Goal: Task Accomplishment & Management: Use online tool/utility

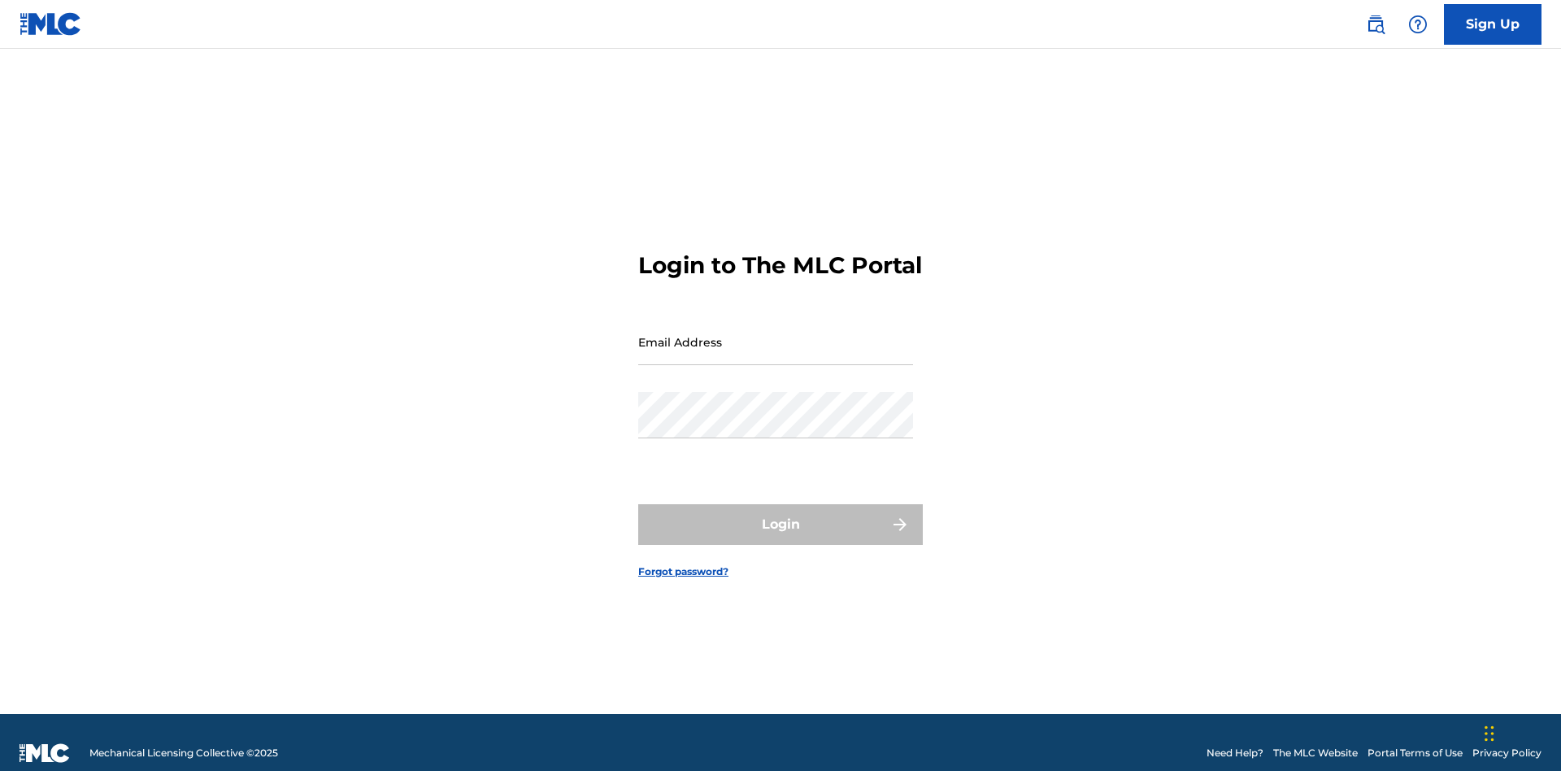
scroll to position [21, 0]
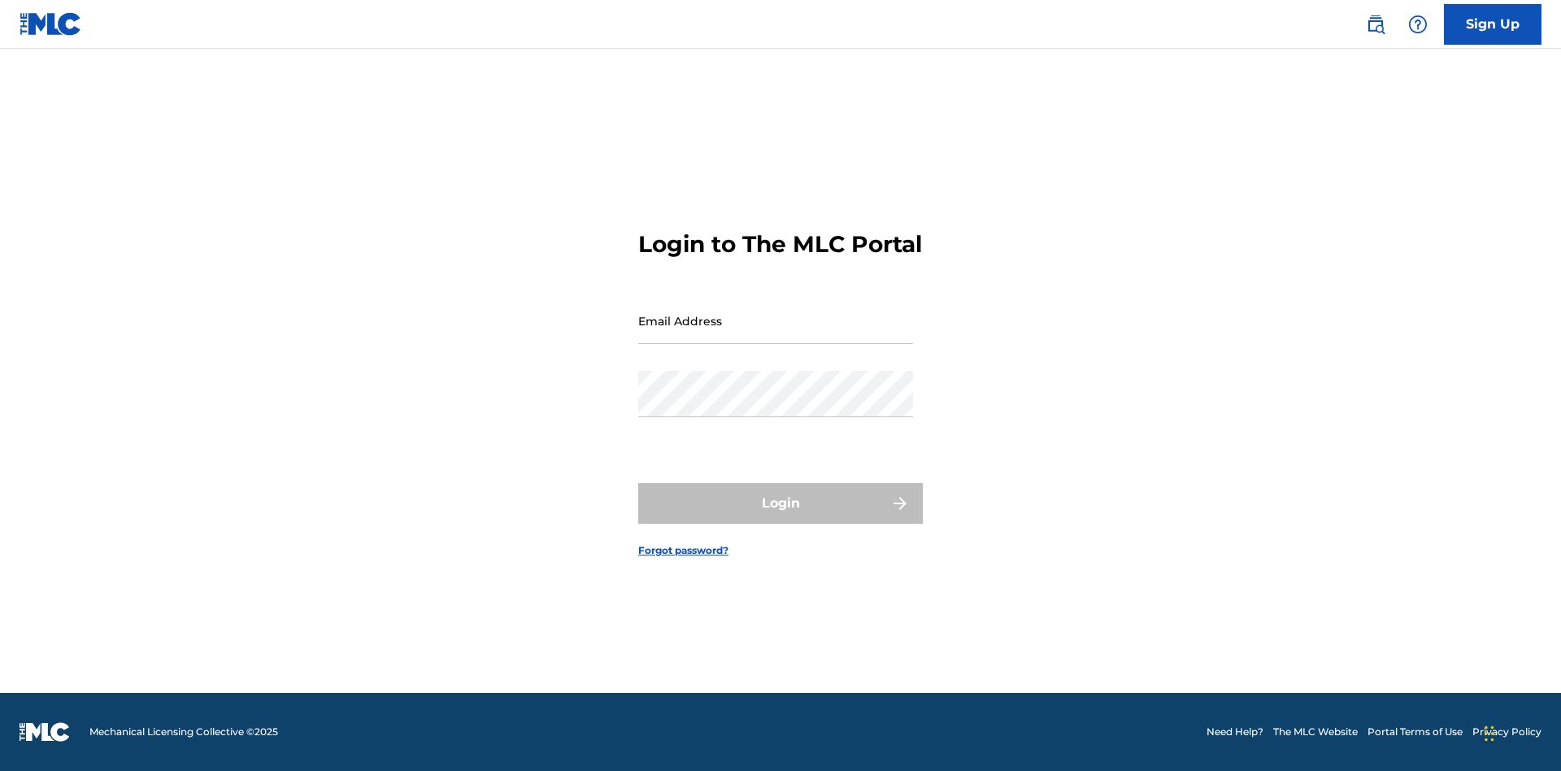
click at [776, 334] on input "Email Address" at bounding box center [775, 321] width 275 height 46
type input "[EMAIL_ADDRESS][DOMAIN_NAME]"
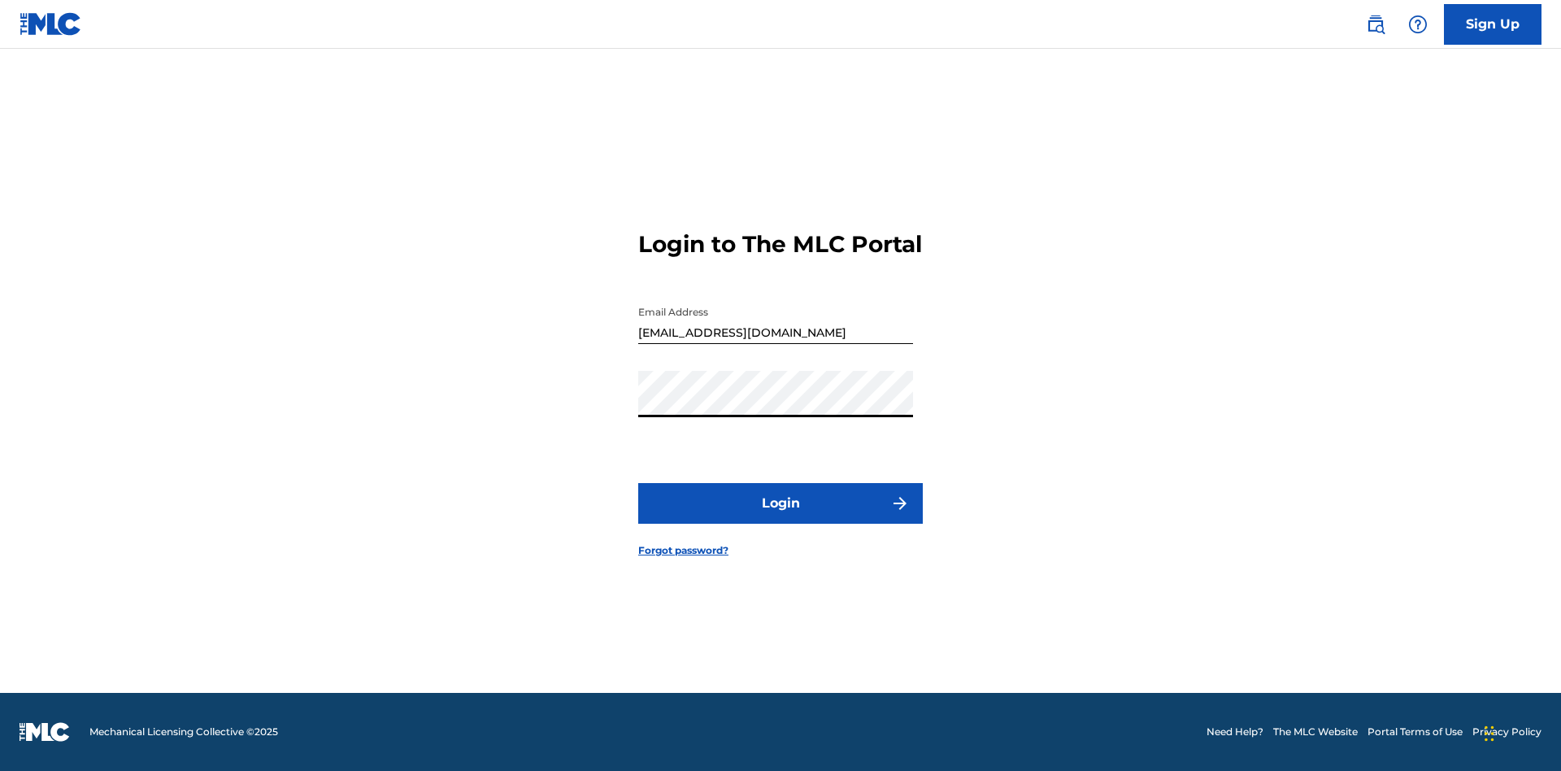
click at [781, 517] on button "Login" at bounding box center [780, 503] width 285 height 41
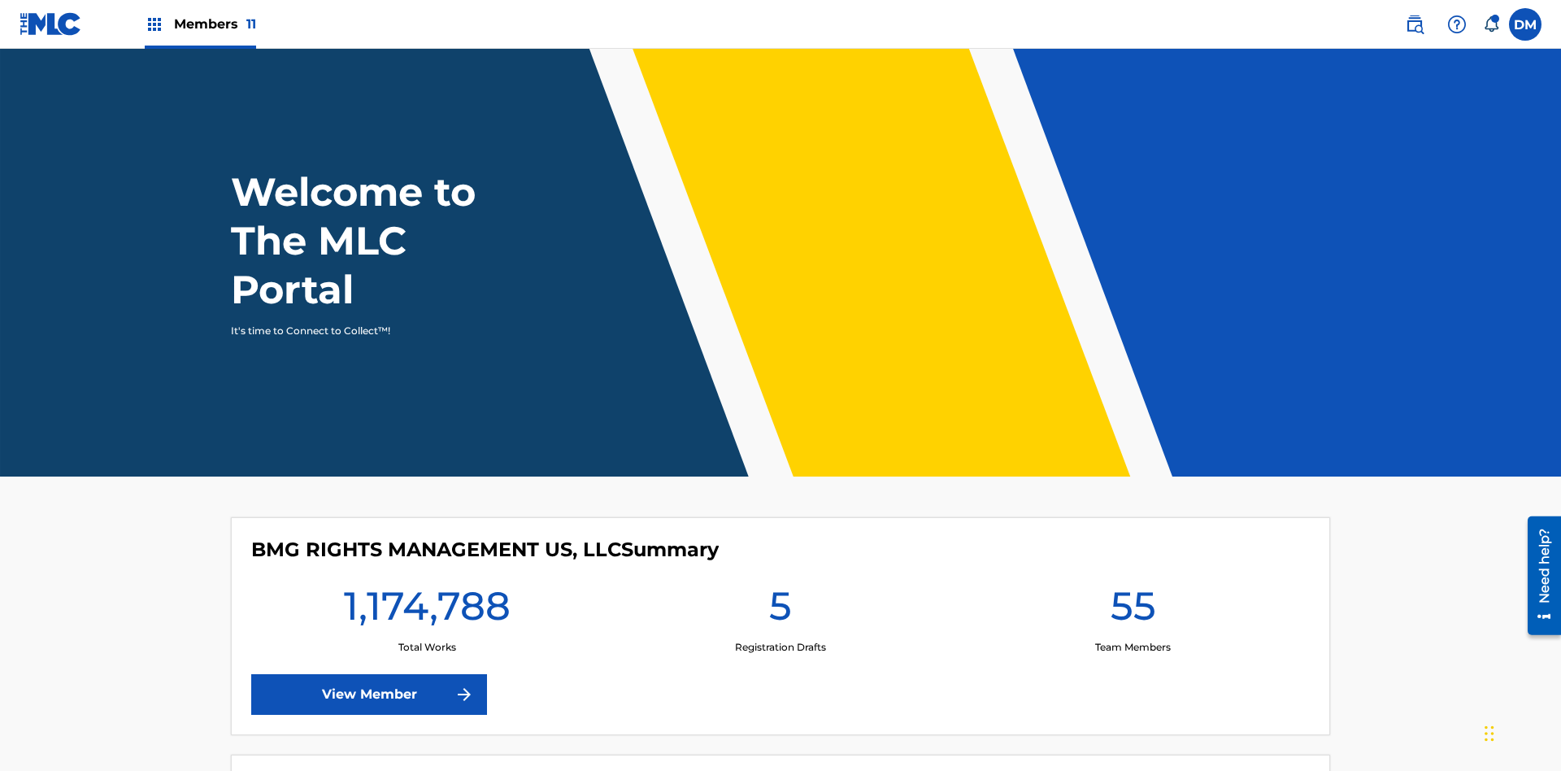
click at [200, 24] on span "Members 11" at bounding box center [215, 24] width 82 height 19
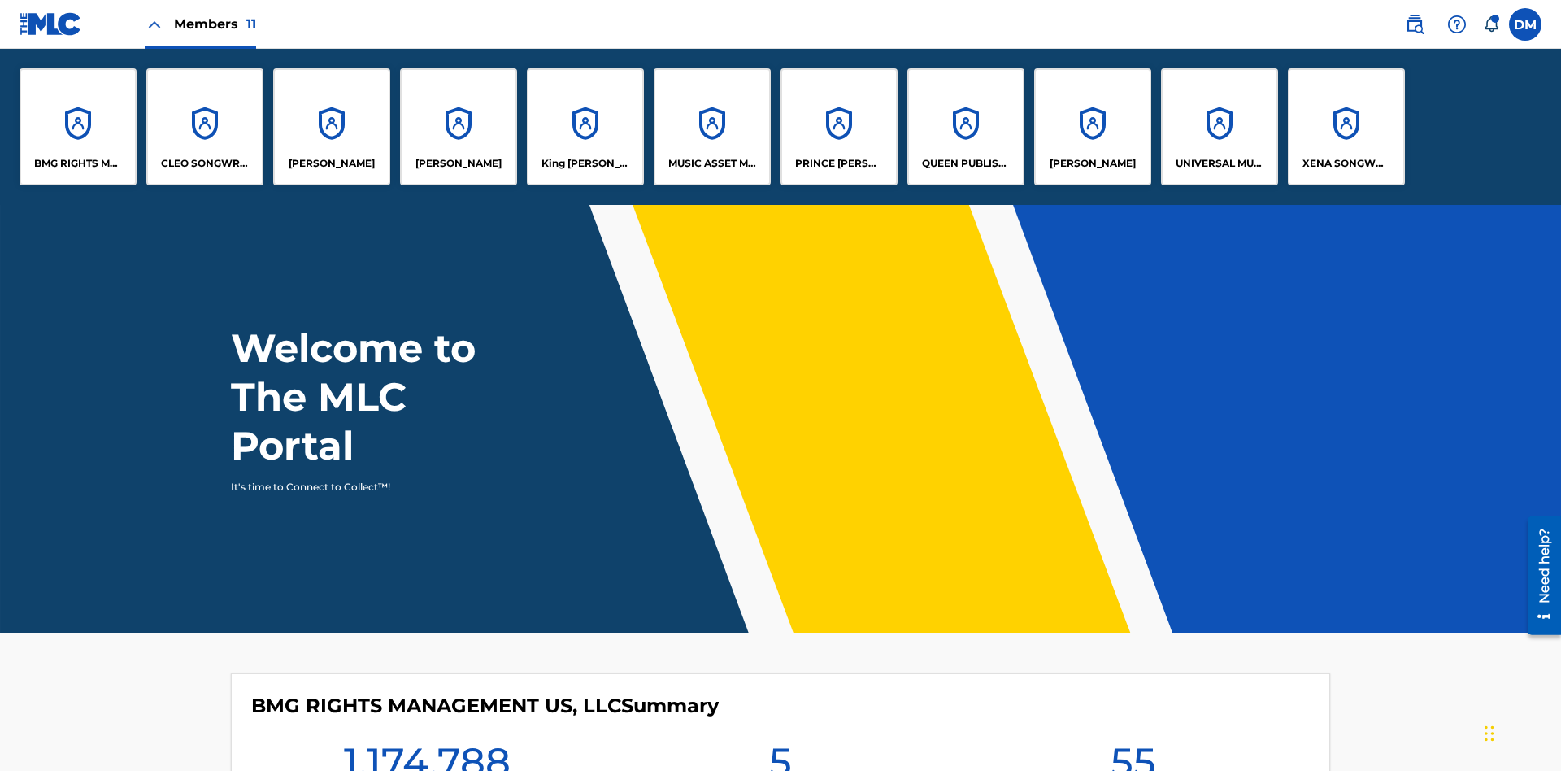
click at [585, 163] on p "King [PERSON_NAME]" at bounding box center [586, 163] width 89 height 15
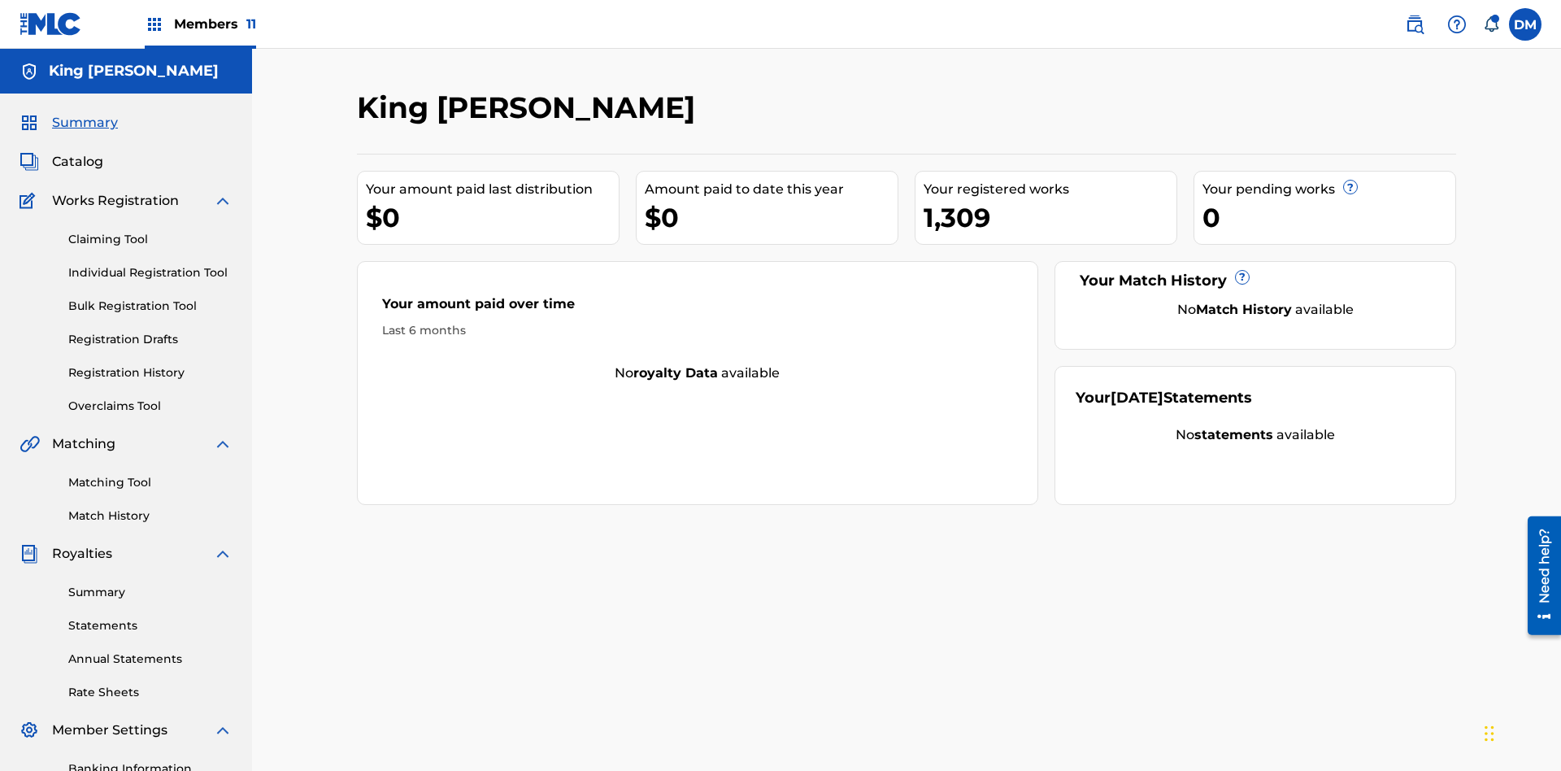
click at [150, 264] on link "Individual Registration Tool" at bounding box center [150, 272] width 164 height 17
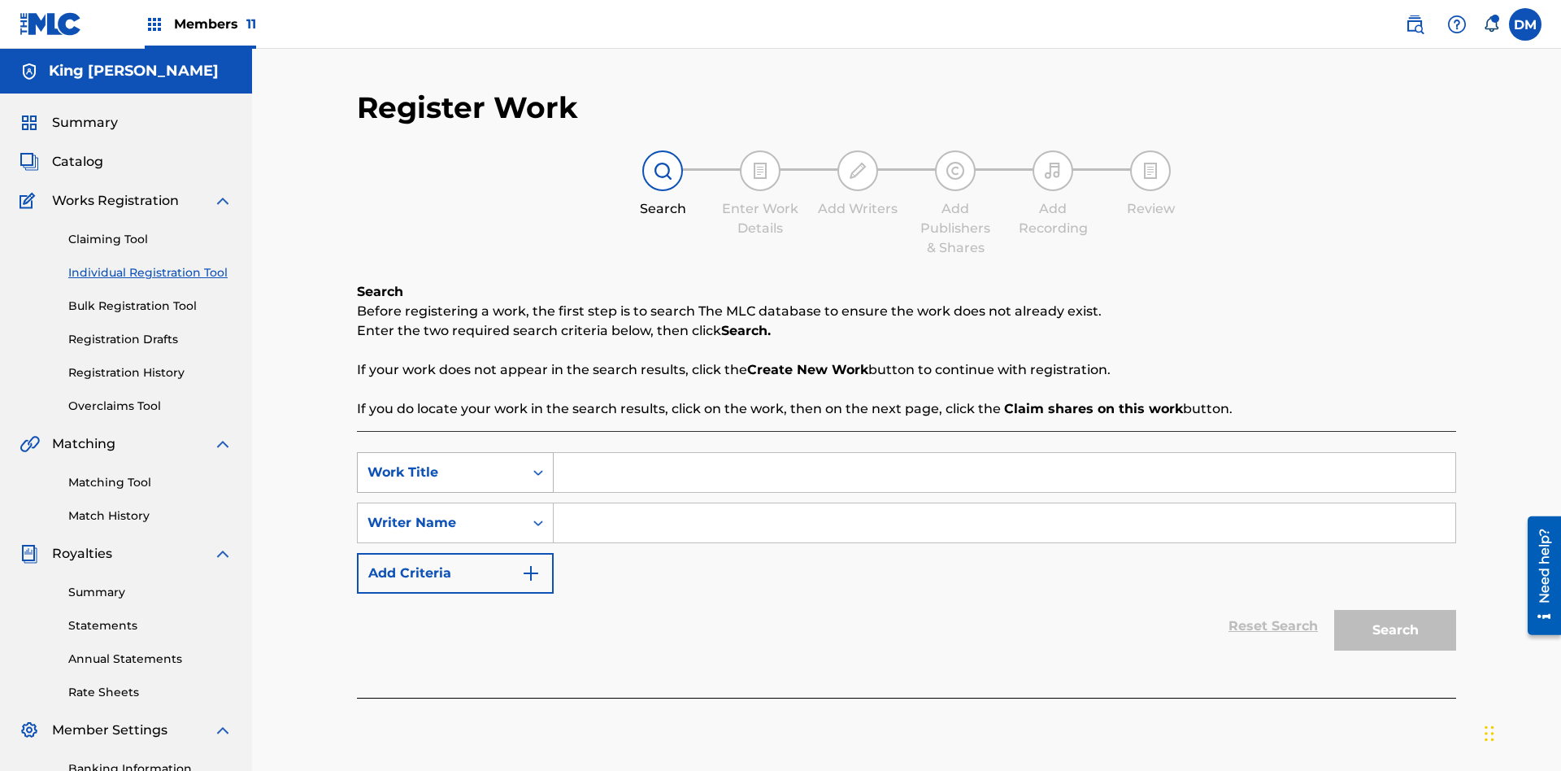
click at [441, 463] on div "Work Title" at bounding box center [441, 473] width 146 height 20
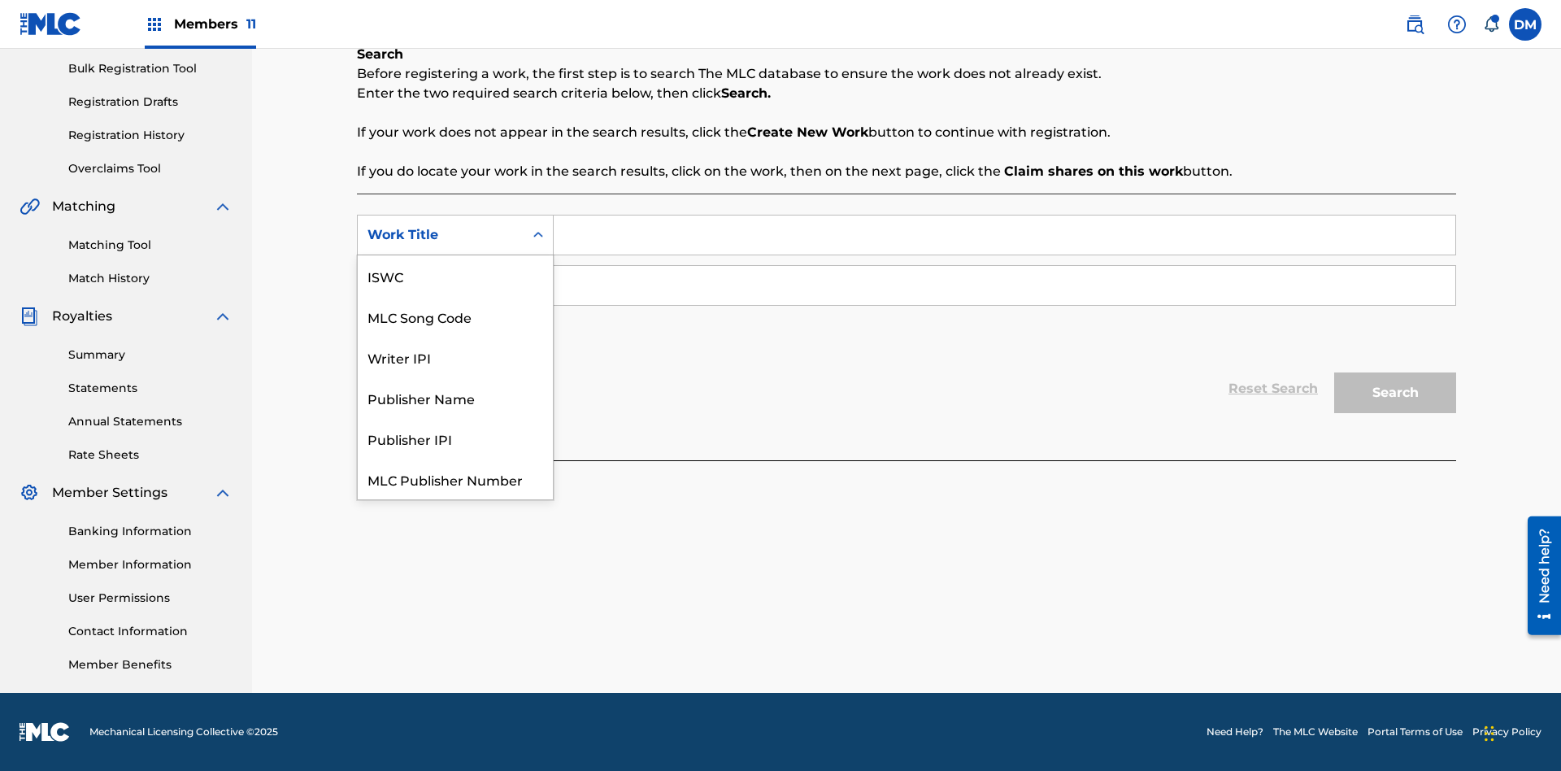
scroll to position [41, 0]
click at [455, 255] on div "ISWC" at bounding box center [455, 235] width 195 height 41
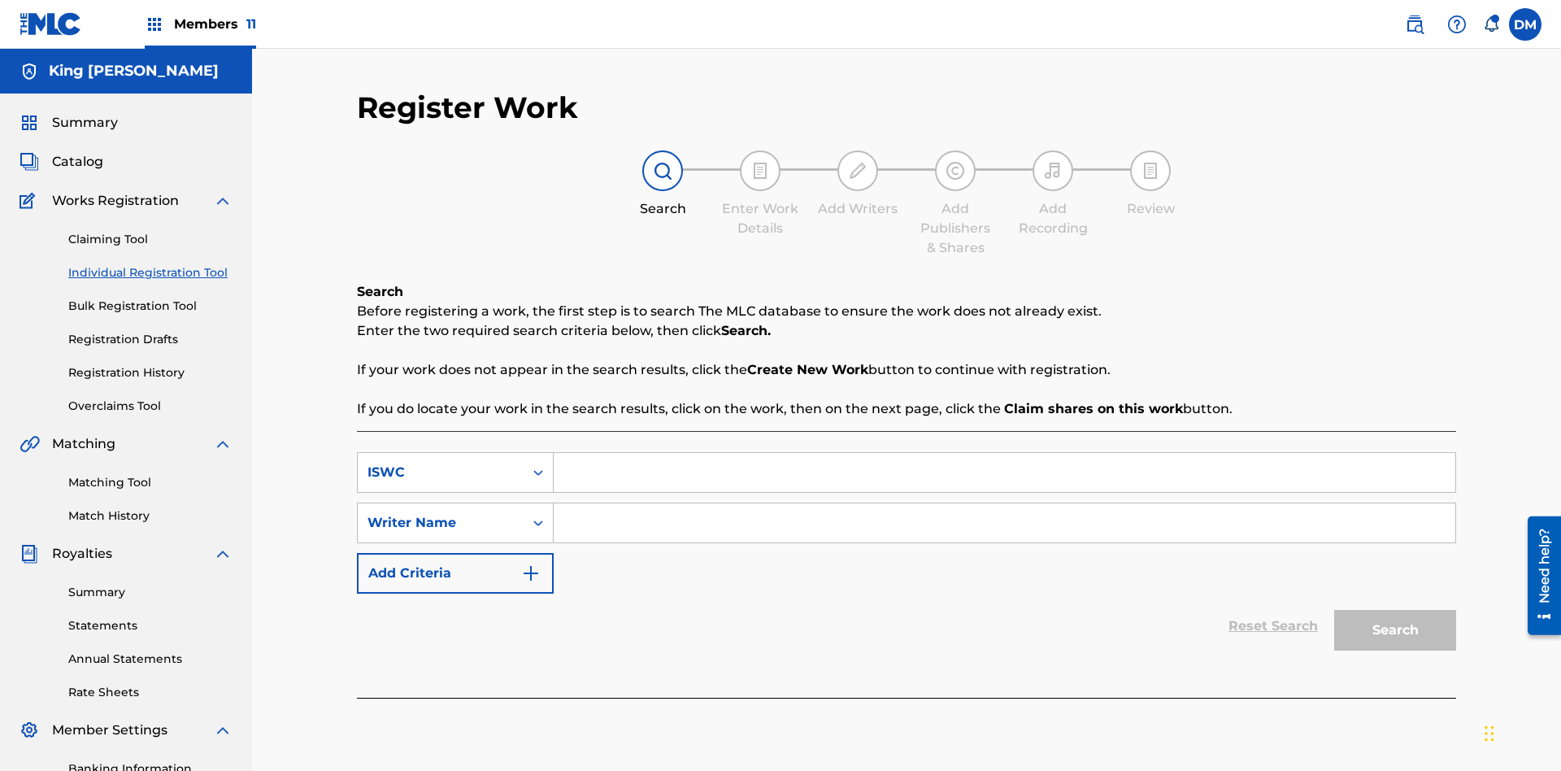
click at [1004, 453] on input "Search Form" at bounding box center [1005, 472] width 902 height 39
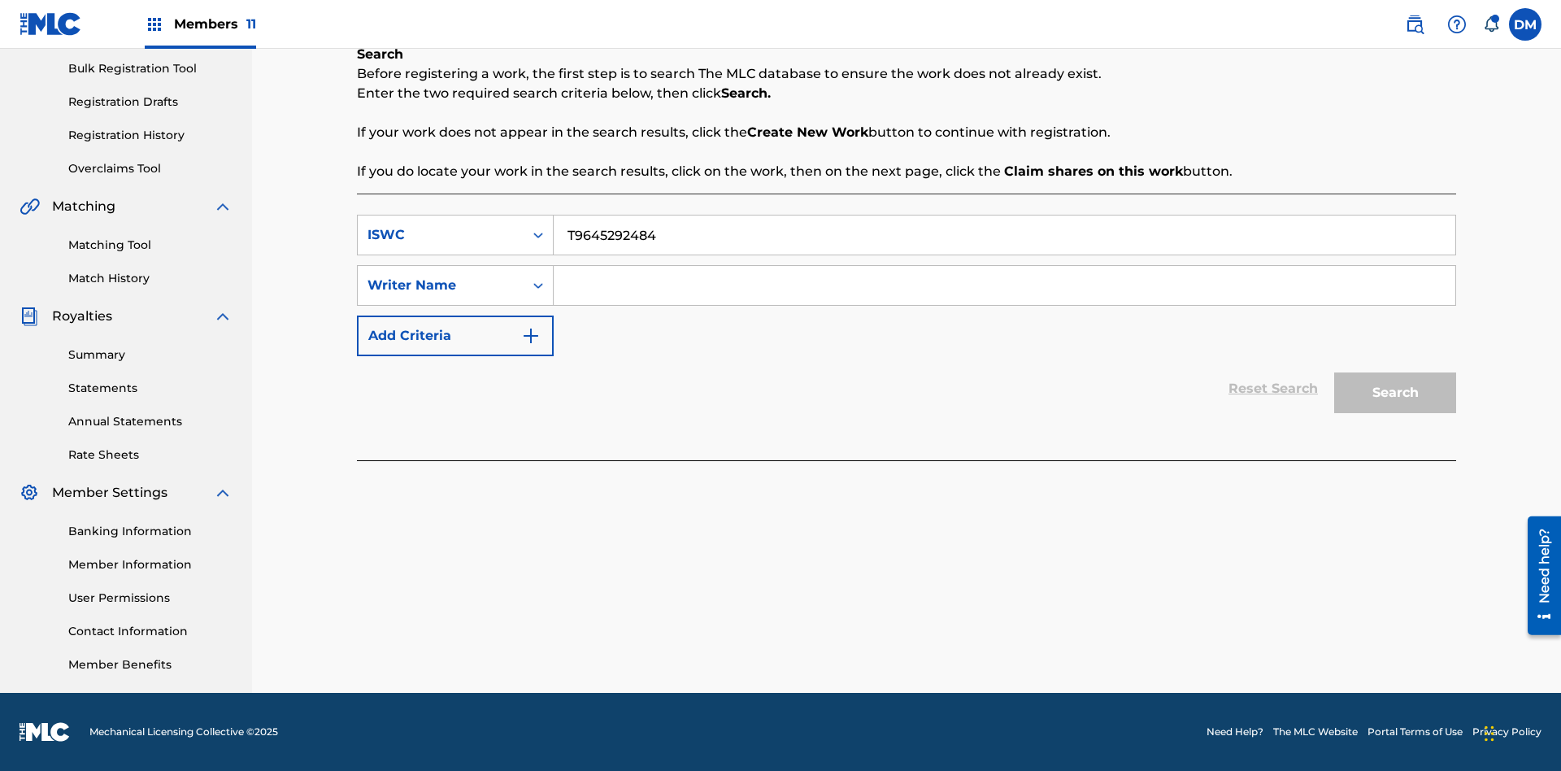
type input "T9645292484"
click at [1004, 285] on input "Search Form" at bounding box center [1005, 285] width 902 height 39
type input "[PERSON_NAME] [PERSON_NAME]"
click at [1396, 393] on button "Search" at bounding box center [1396, 392] width 122 height 41
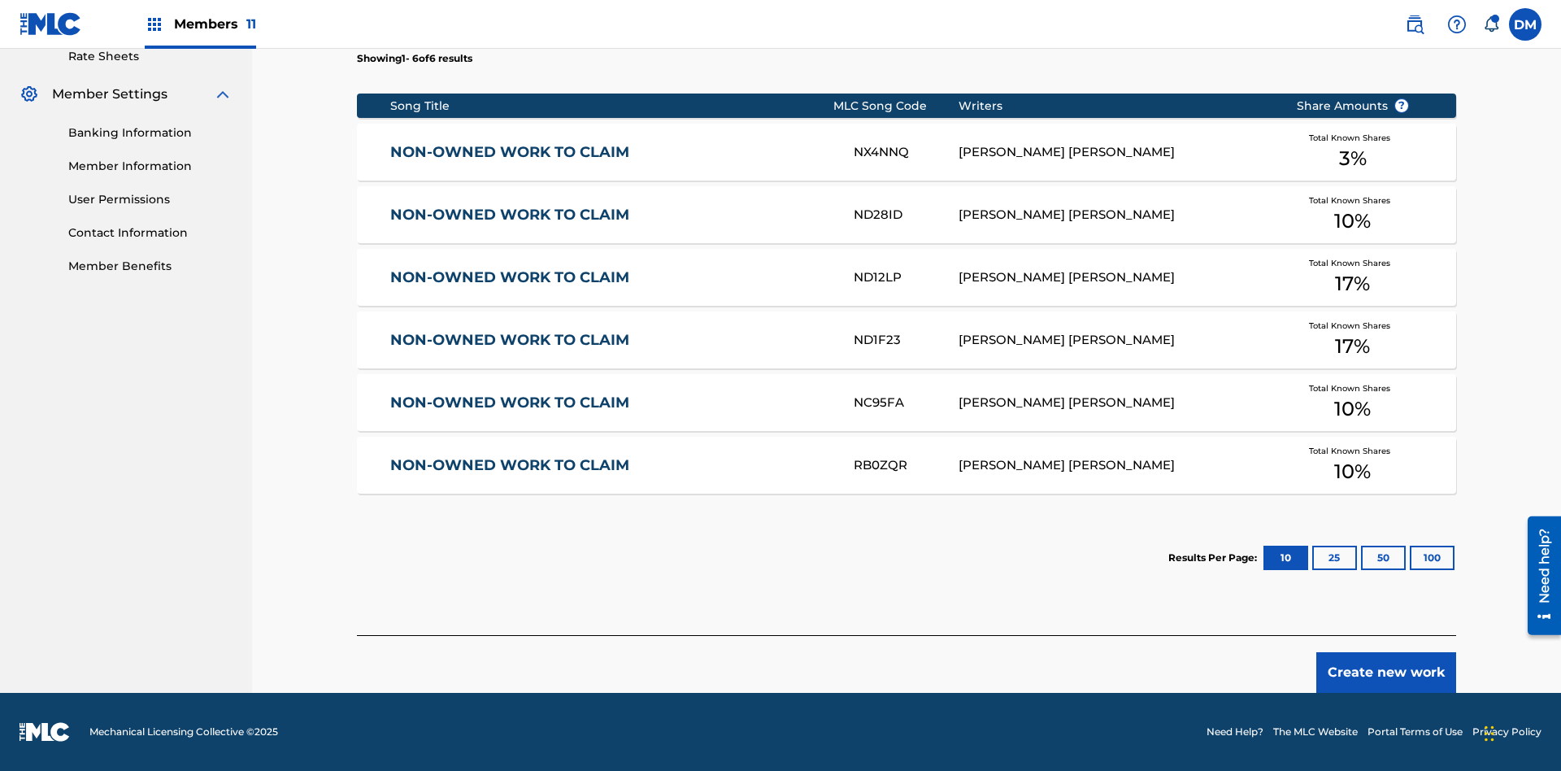
click at [1410, 558] on button "100" at bounding box center [1432, 558] width 45 height 24
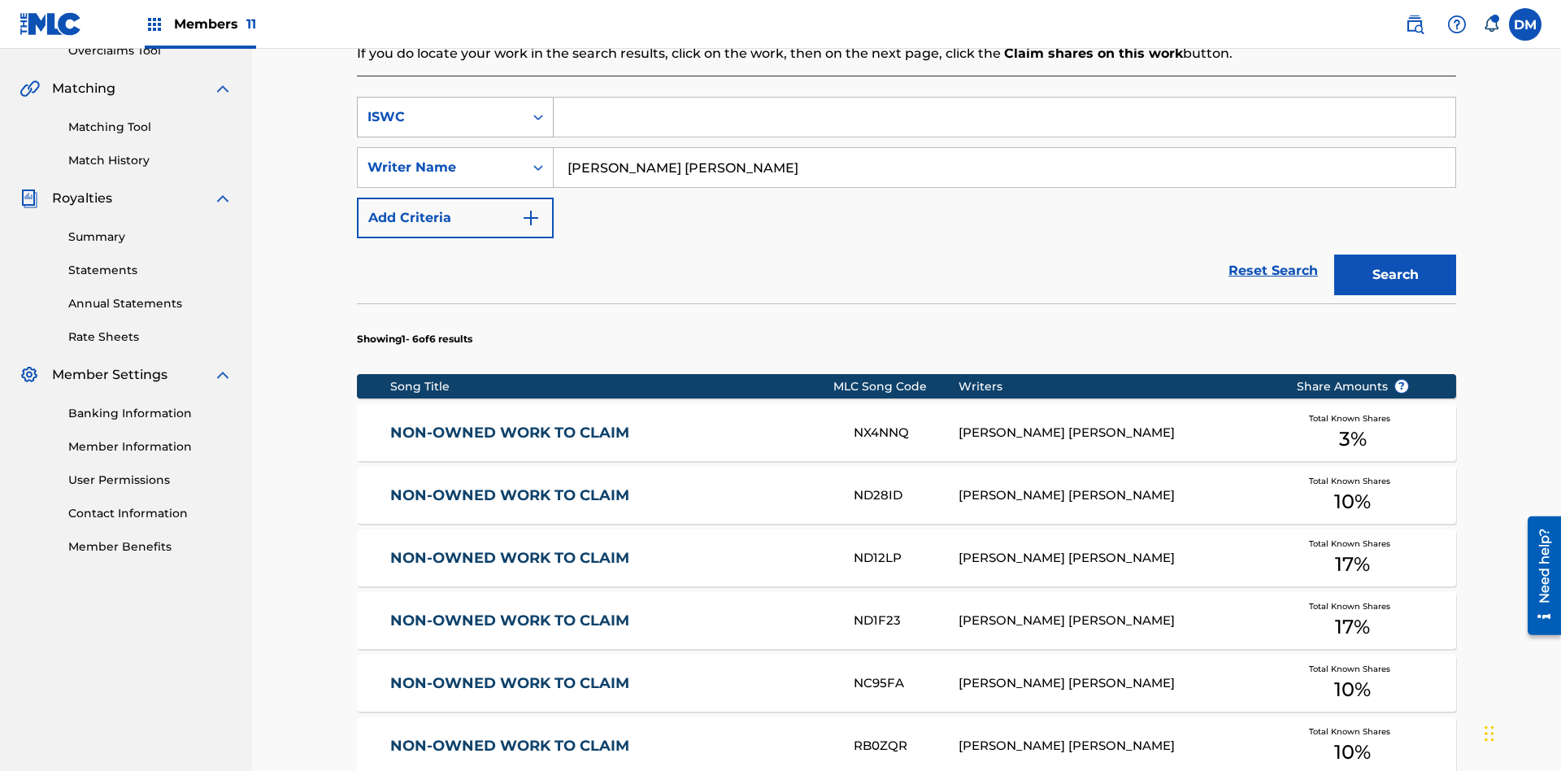
click at [441, 107] on div "ISWC" at bounding box center [441, 117] width 146 height 20
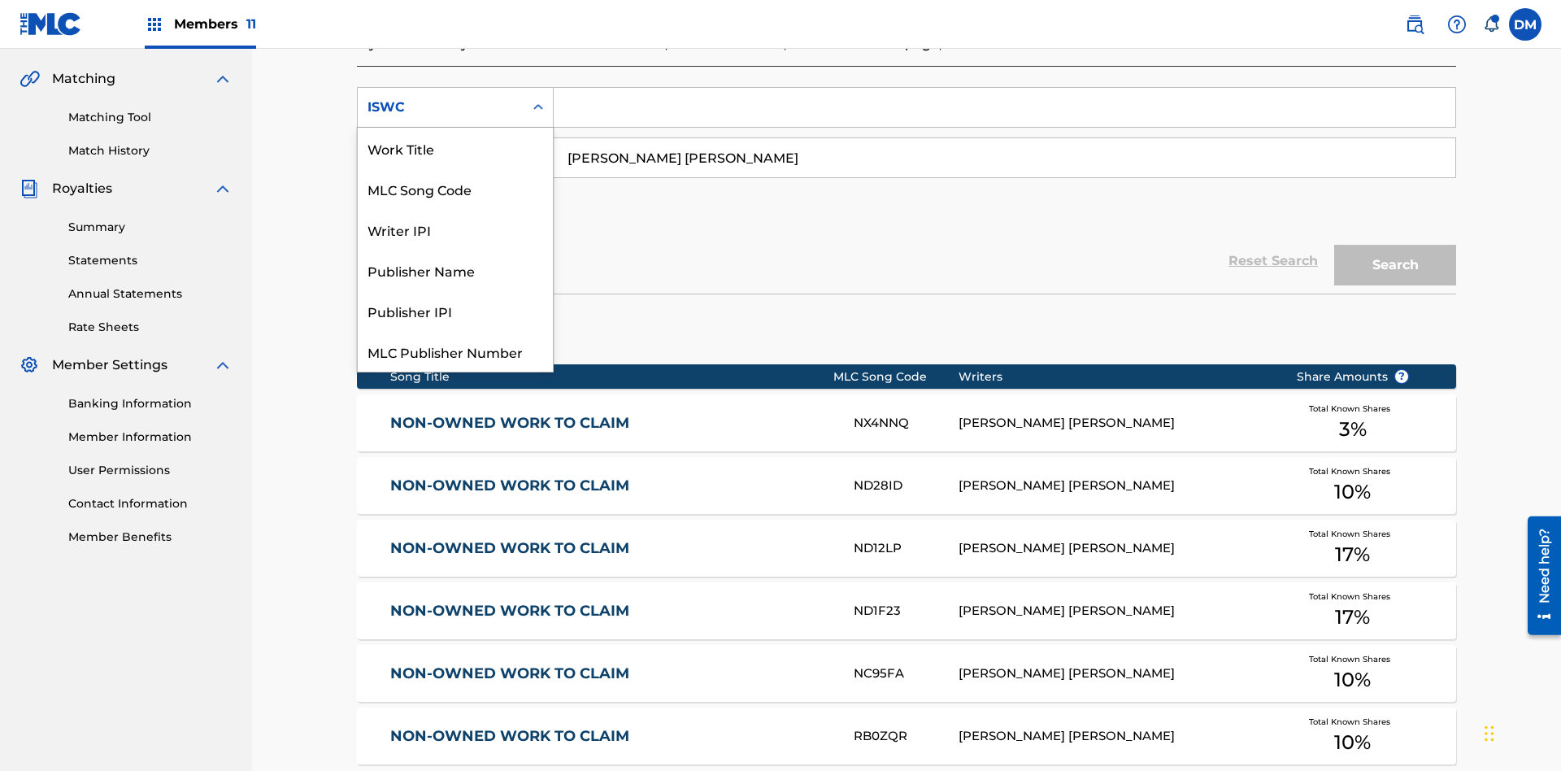
scroll to position [41, 0]
click at [455, 128] on div "Work Title" at bounding box center [455, 107] width 195 height 41
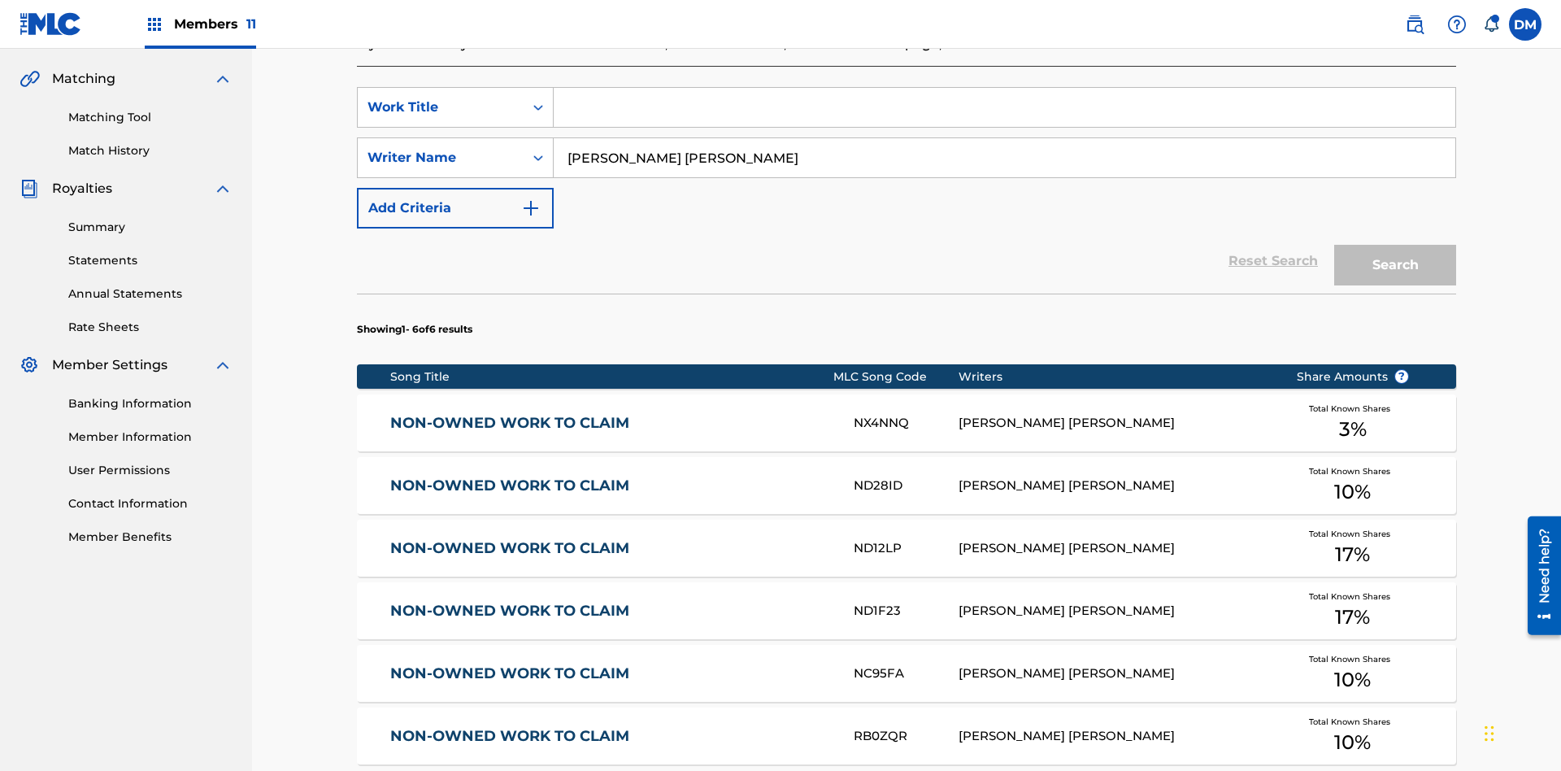
scroll to position [0, 0]
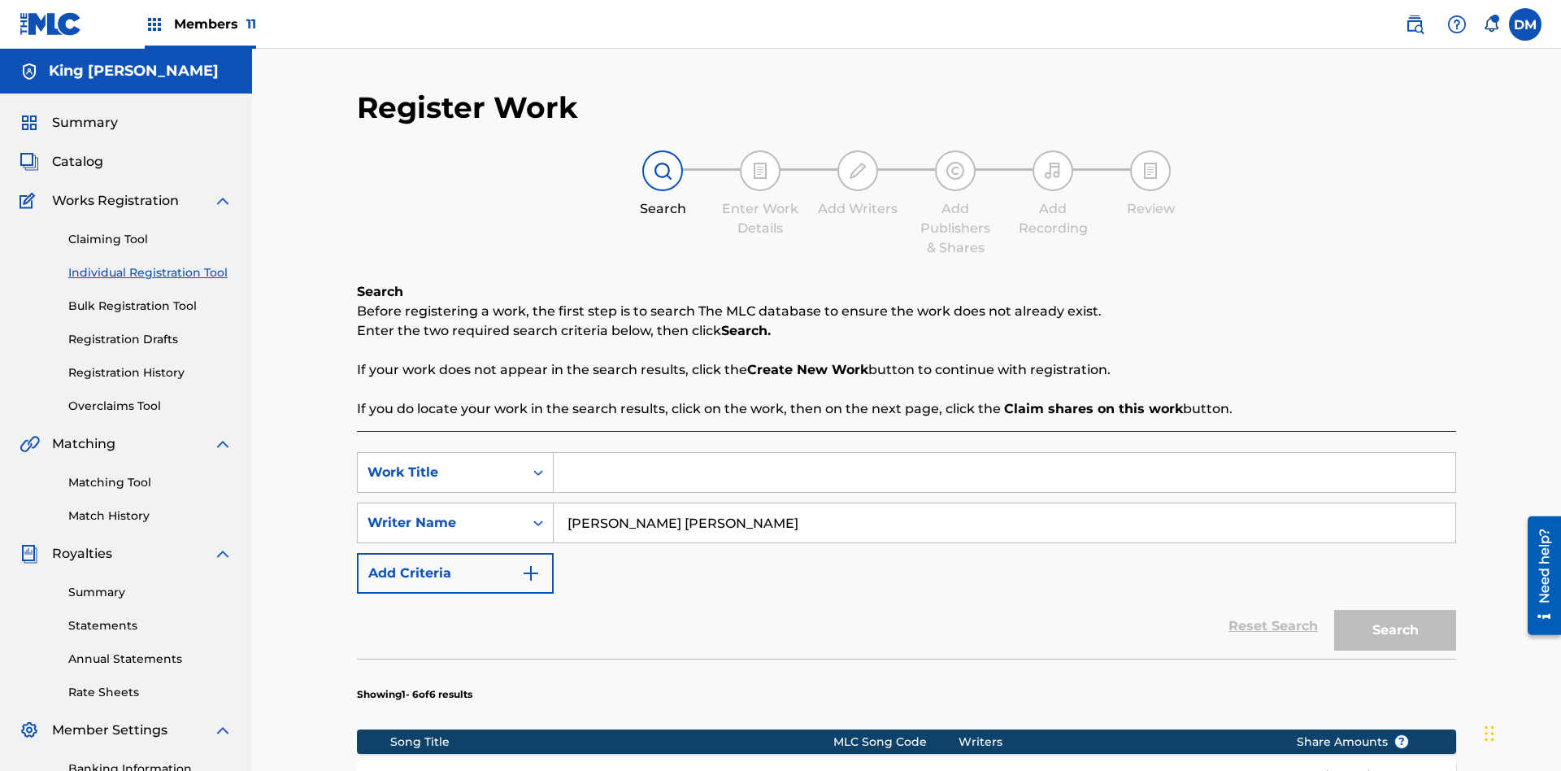
click at [1004, 453] on input "Search Form" at bounding box center [1005, 472] width 902 height 39
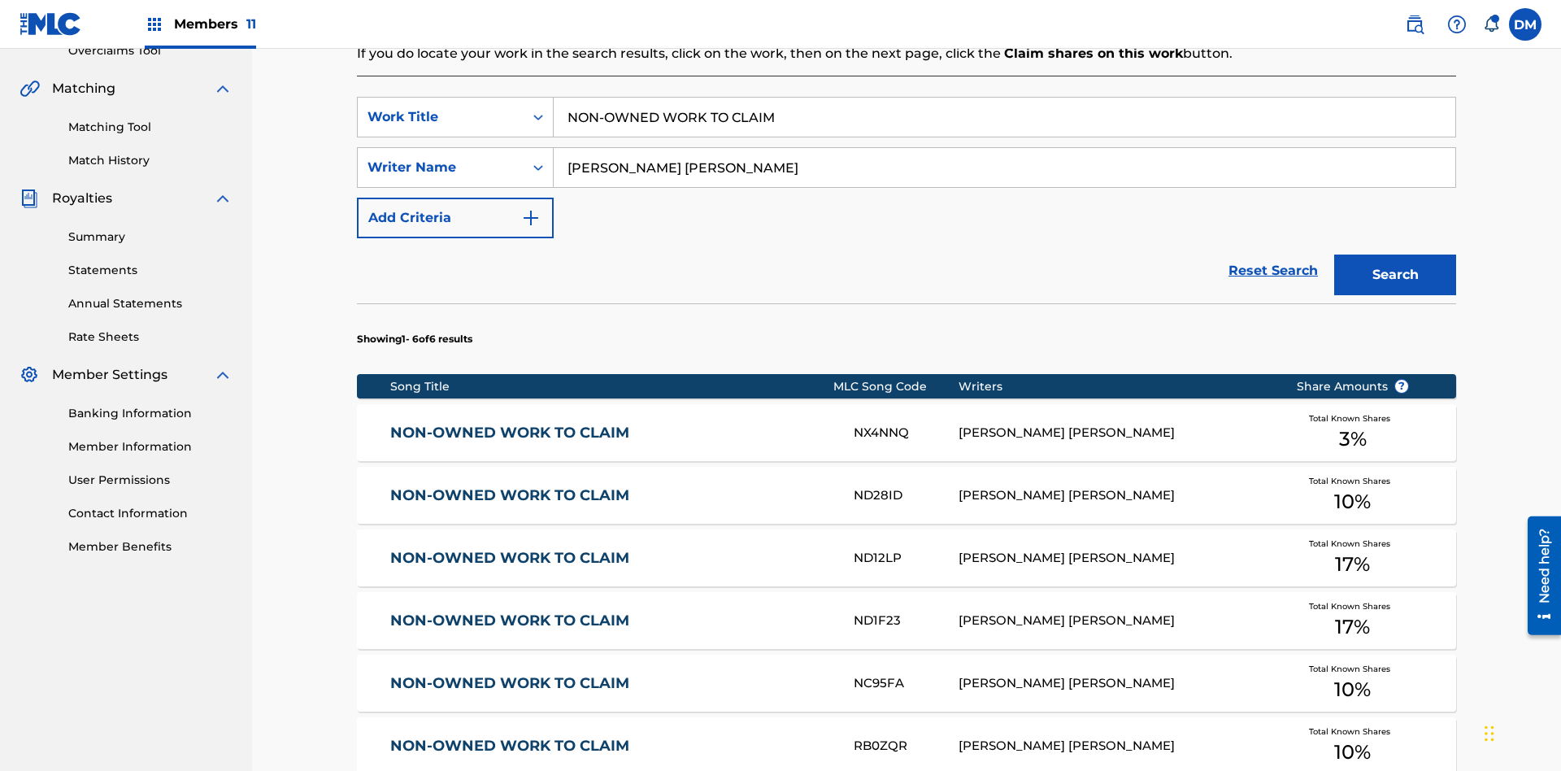
type input "NON-OWNED WORK TO CLAIM"
click at [1396, 255] on button "Search" at bounding box center [1396, 275] width 122 height 41
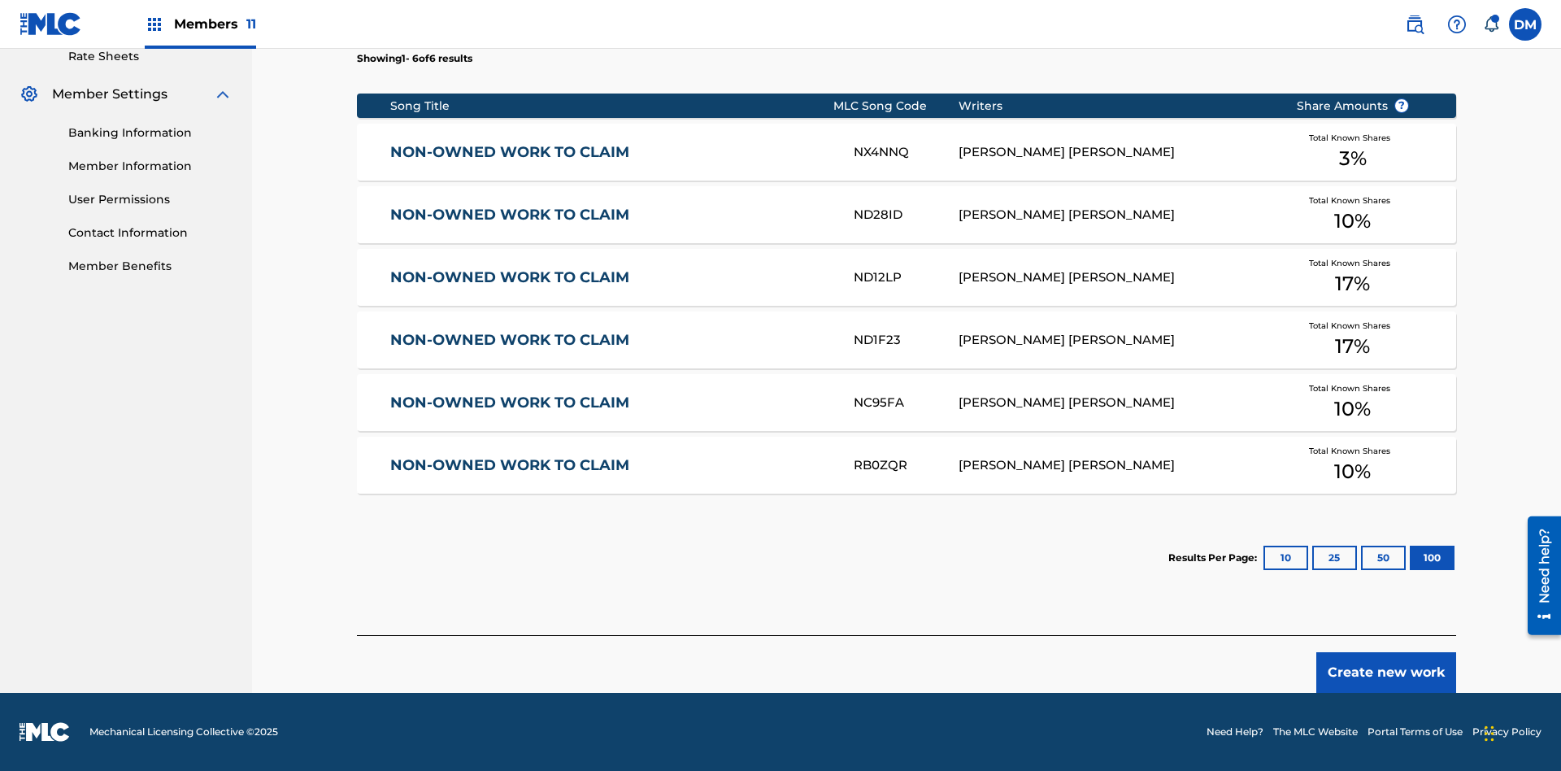
click at [1410, 558] on button "100" at bounding box center [1432, 558] width 45 height 24
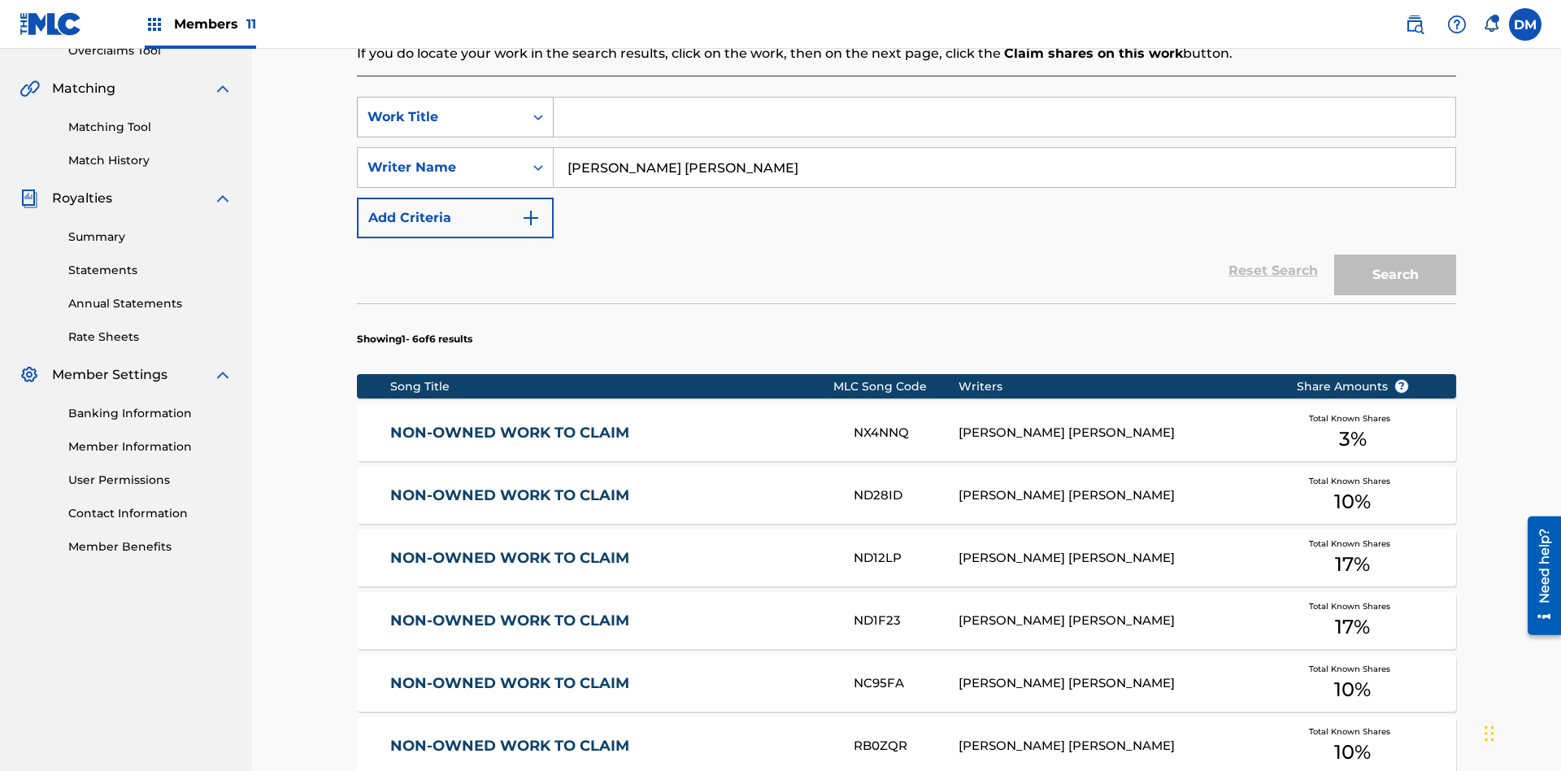
click at [441, 107] on div "Work Title" at bounding box center [441, 117] width 146 height 20
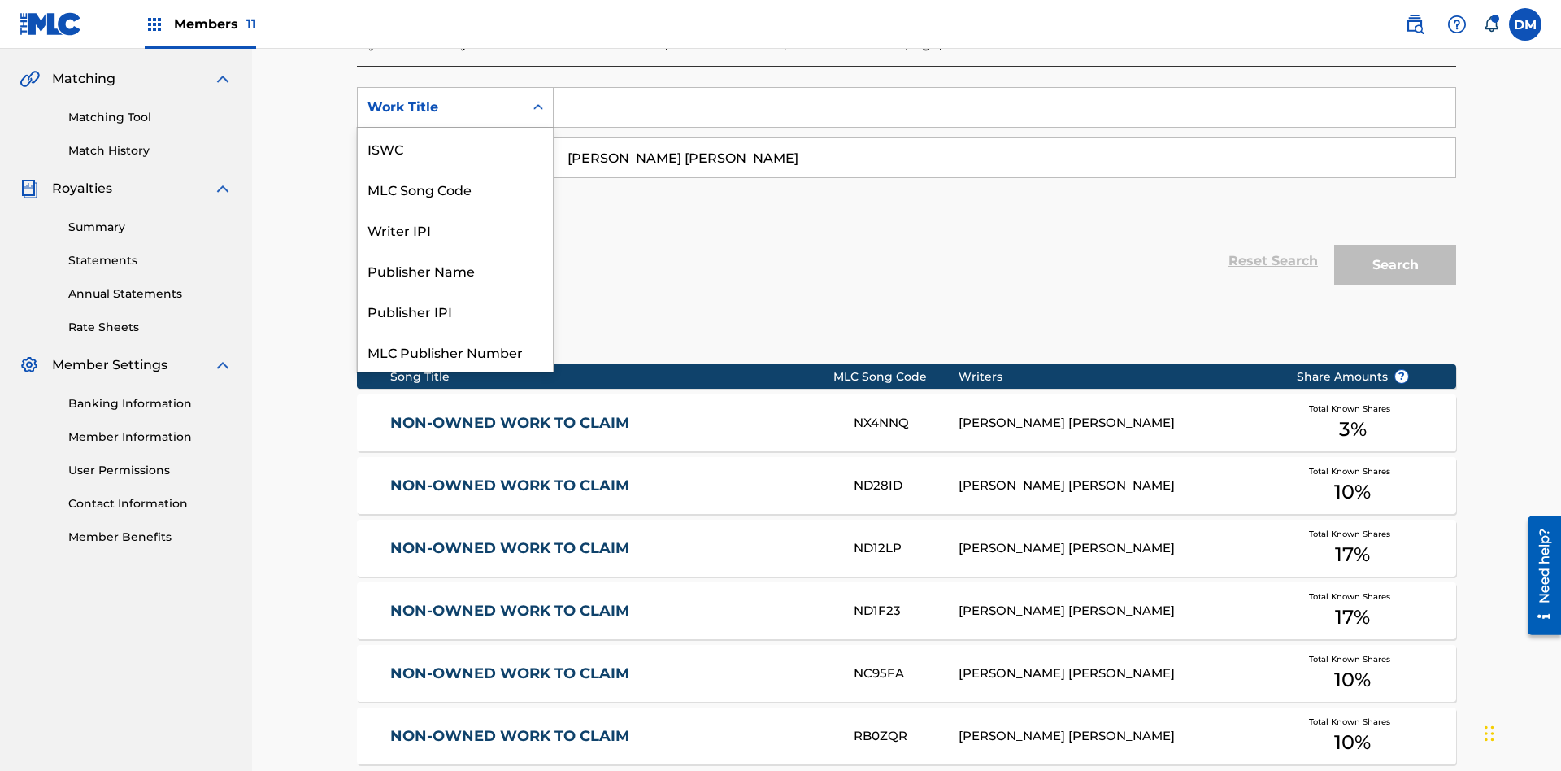
scroll to position [41, 0]
click at [455, 148] on div "MLC Song Code" at bounding box center [455, 148] width 195 height 41
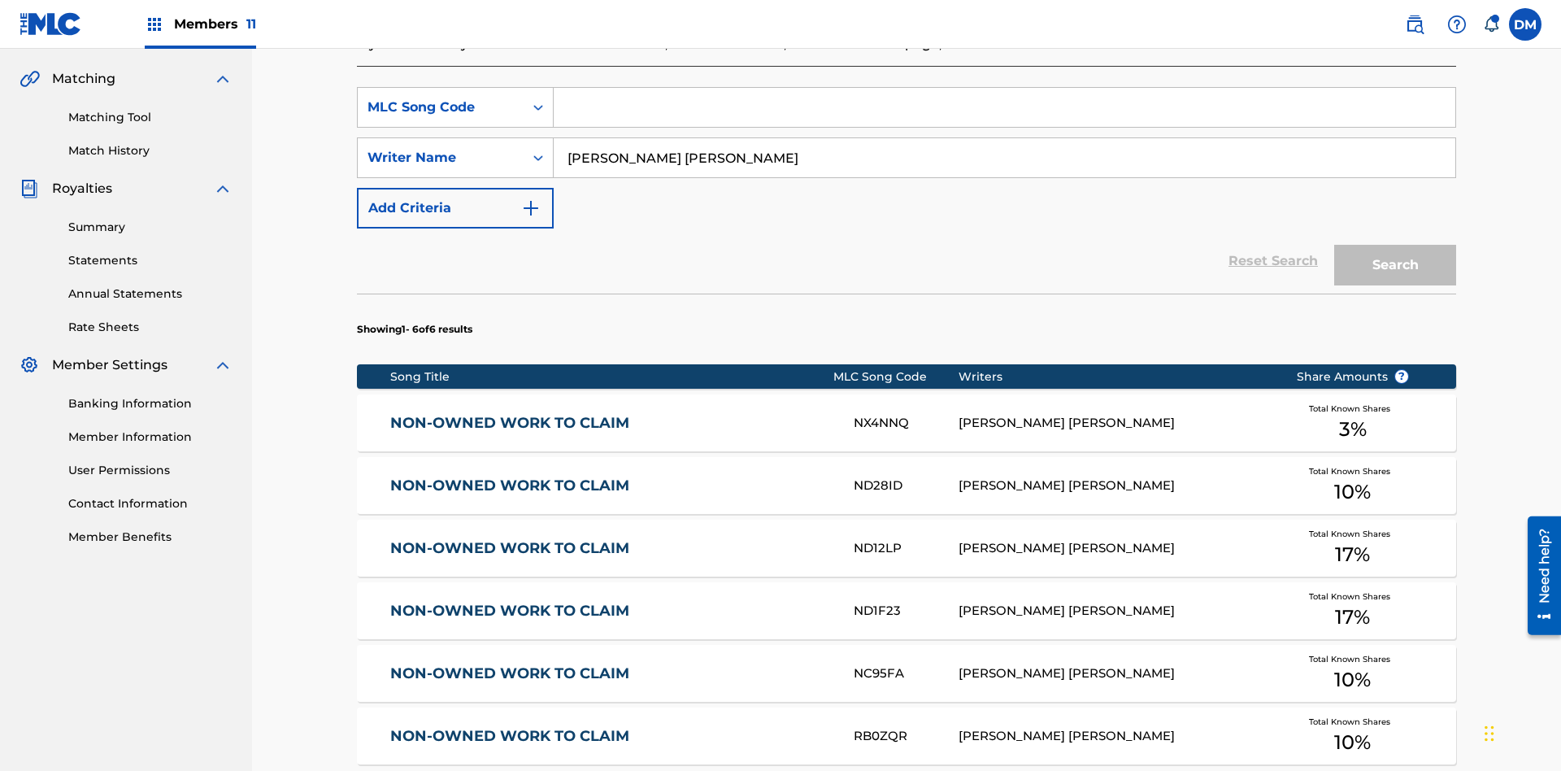
click at [1004, 117] on input "Search Form" at bounding box center [1005, 107] width 902 height 39
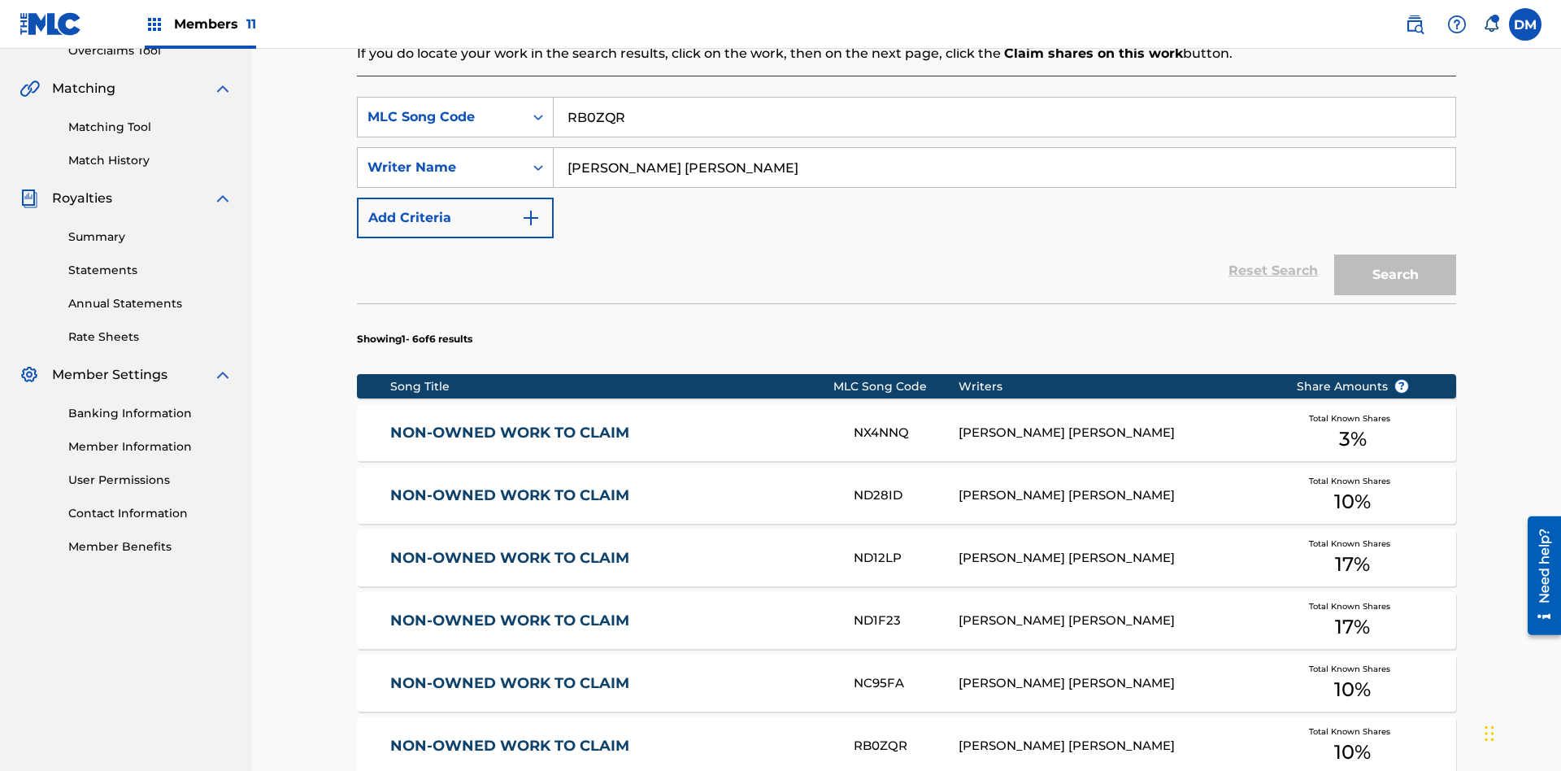
type input "RB0ZQR"
click at [1396, 255] on button "Search" at bounding box center [1396, 275] width 122 height 41
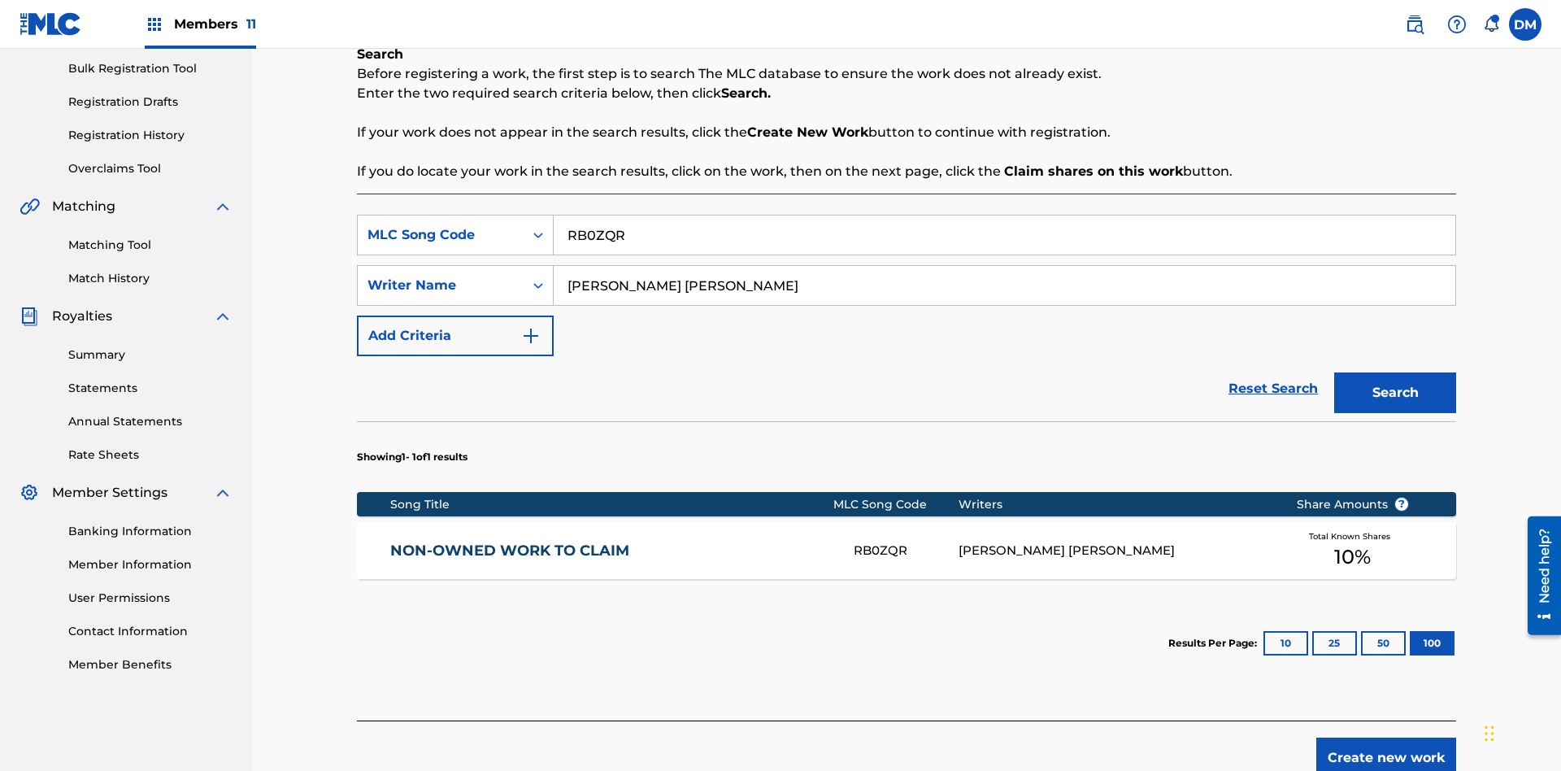
scroll to position [323, 0]
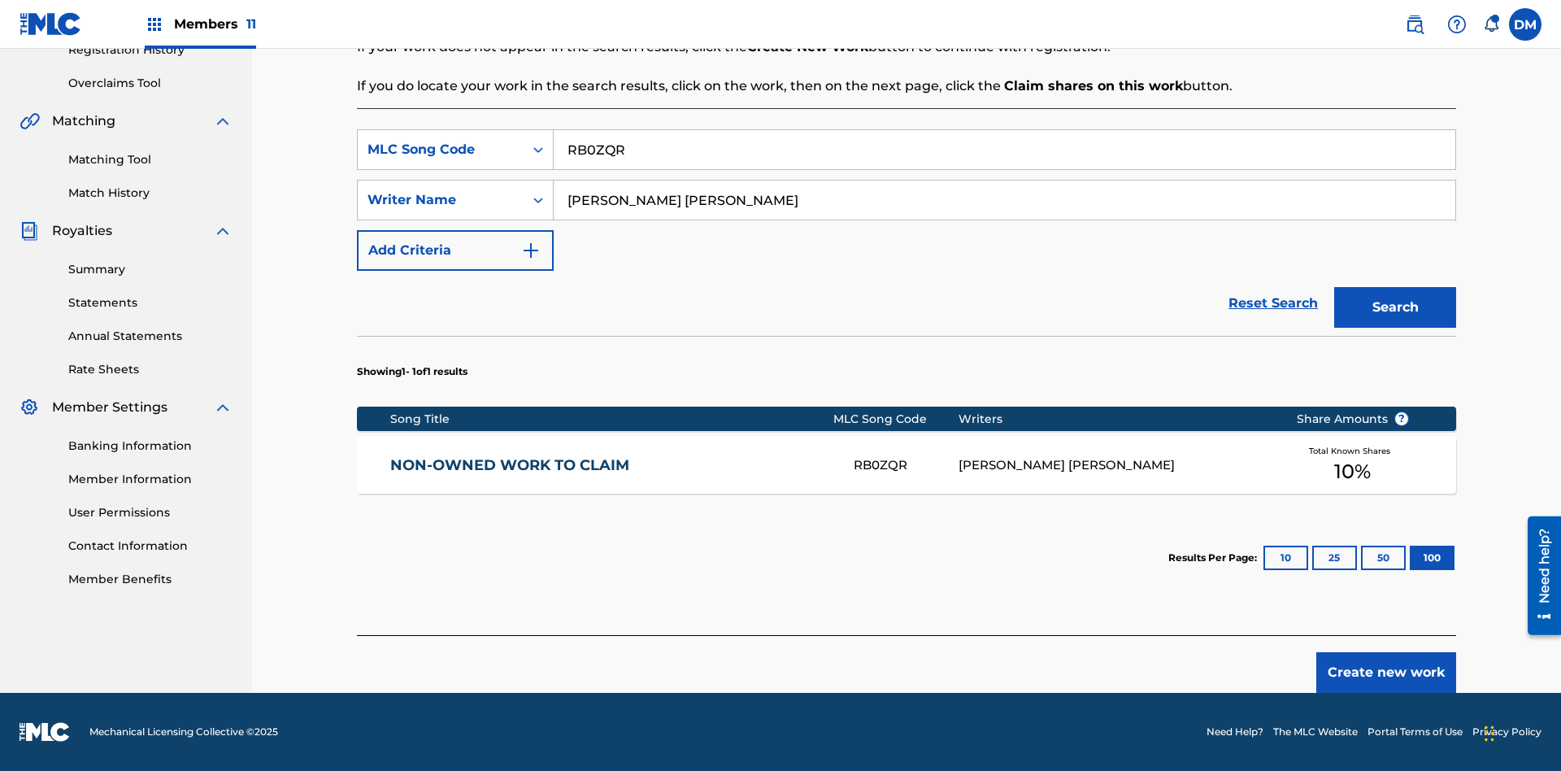
click at [1410, 558] on button "100" at bounding box center [1432, 558] width 45 height 24
click at [1004, 150] on input "RB0ZQR" at bounding box center [1005, 149] width 902 height 39
click at [441, 150] on div "MLC Song Code" at bounding box center [441, 150] width 146 height 20
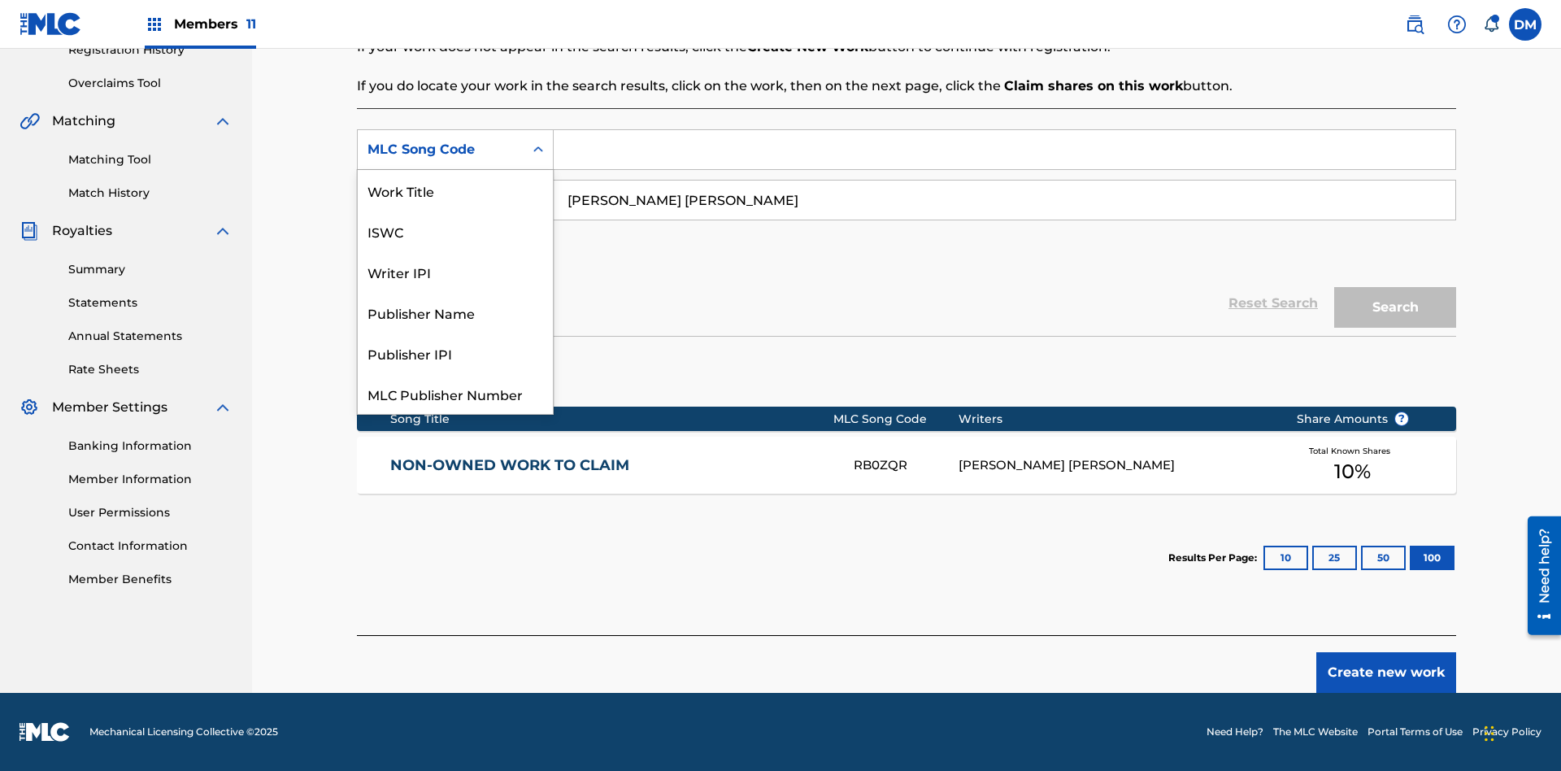
scroll to position [41, 0]
click at [455, 231] on div "Writer IPI" at bounding box center [455, 231] width 195 height 41
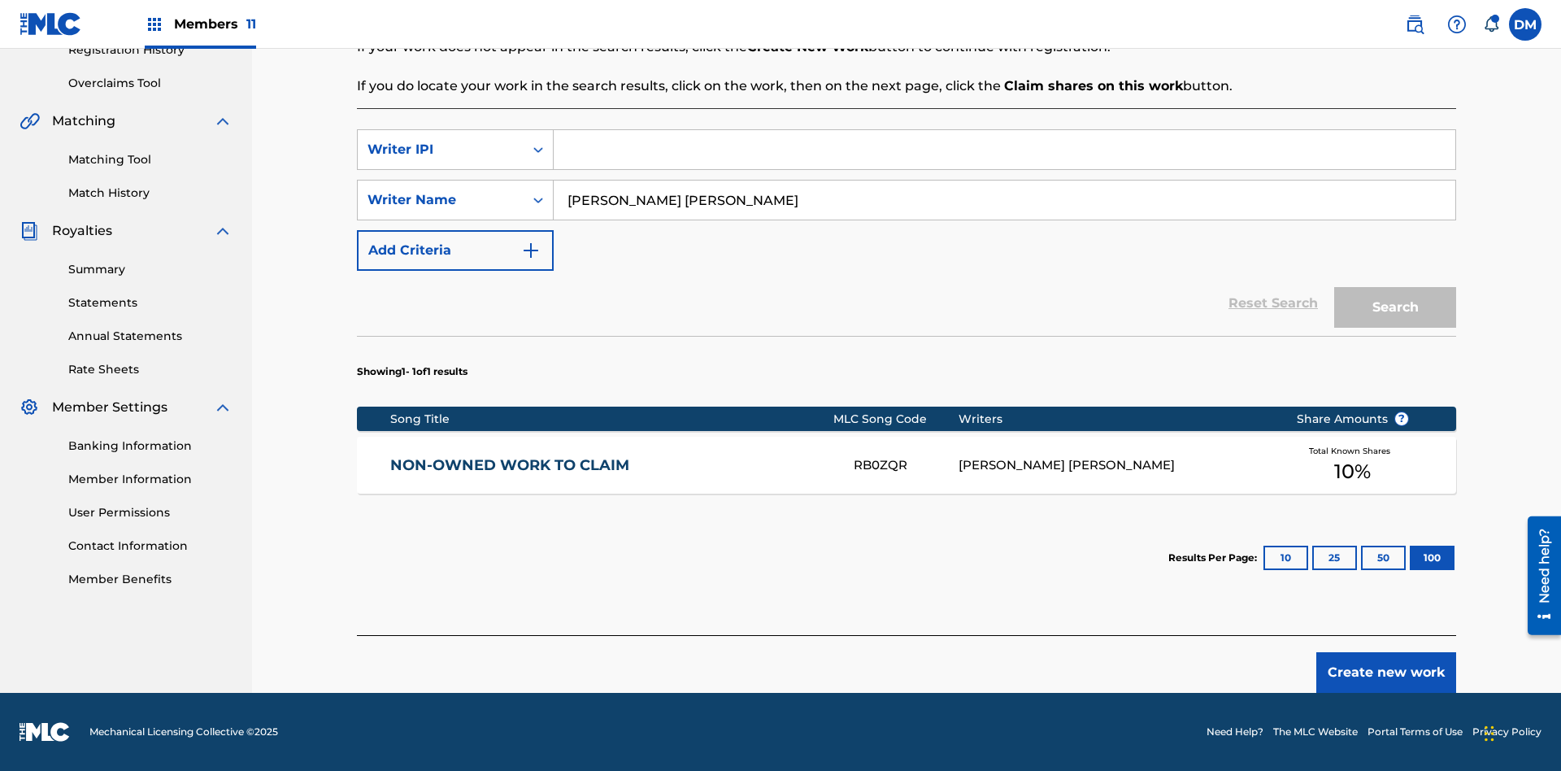
click at [1004, 150] on input "Search Form" at bounding box center [1005, 149] width 902 height 39
type input "00369275519"
click at [1396, 307] on button "Search" at bounding box center [1396, 307] width 122 height 41
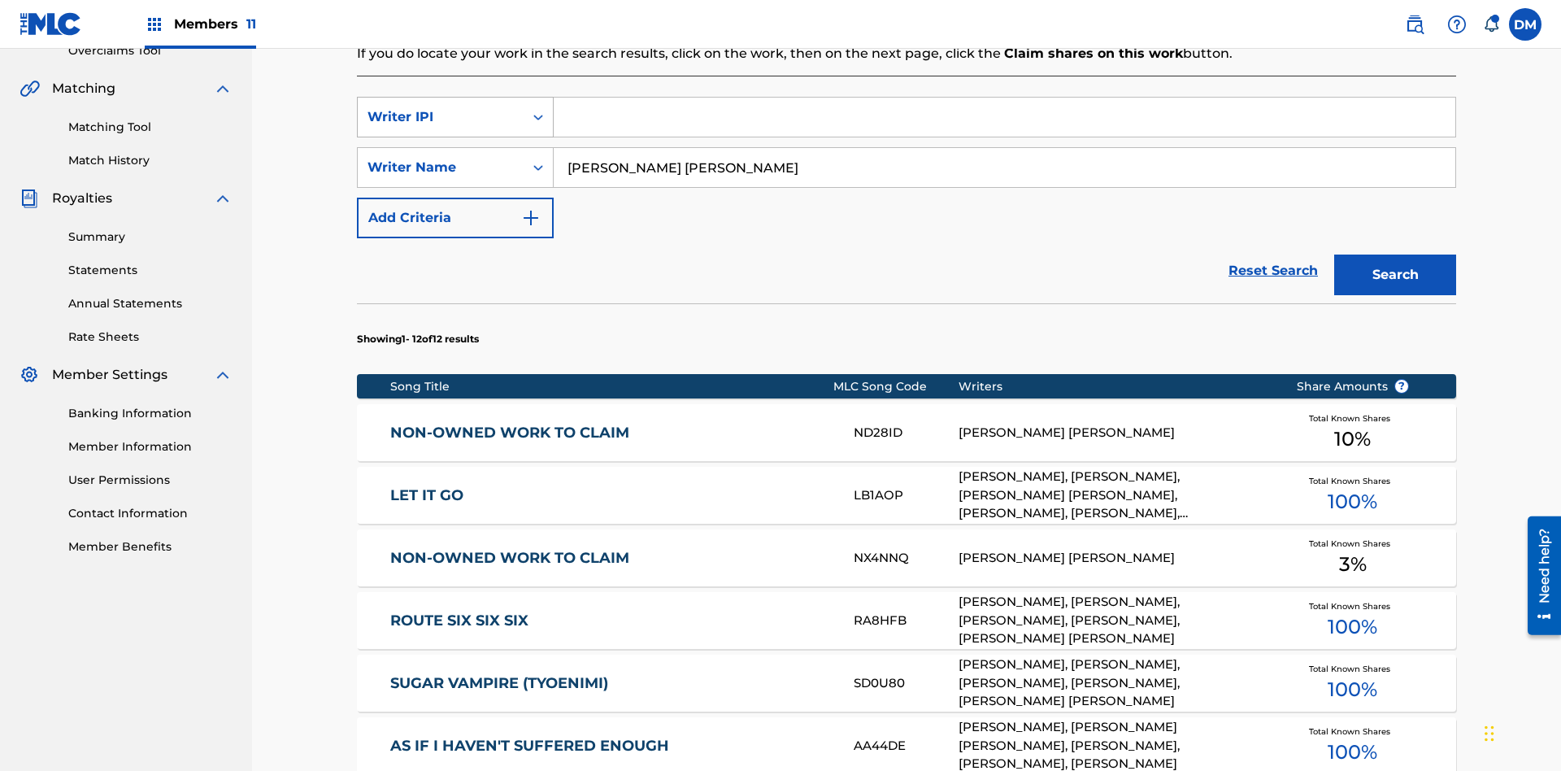
click at [441, 107] on div "Writer IPI" at bounding box center [441, 117] width 146 height 20
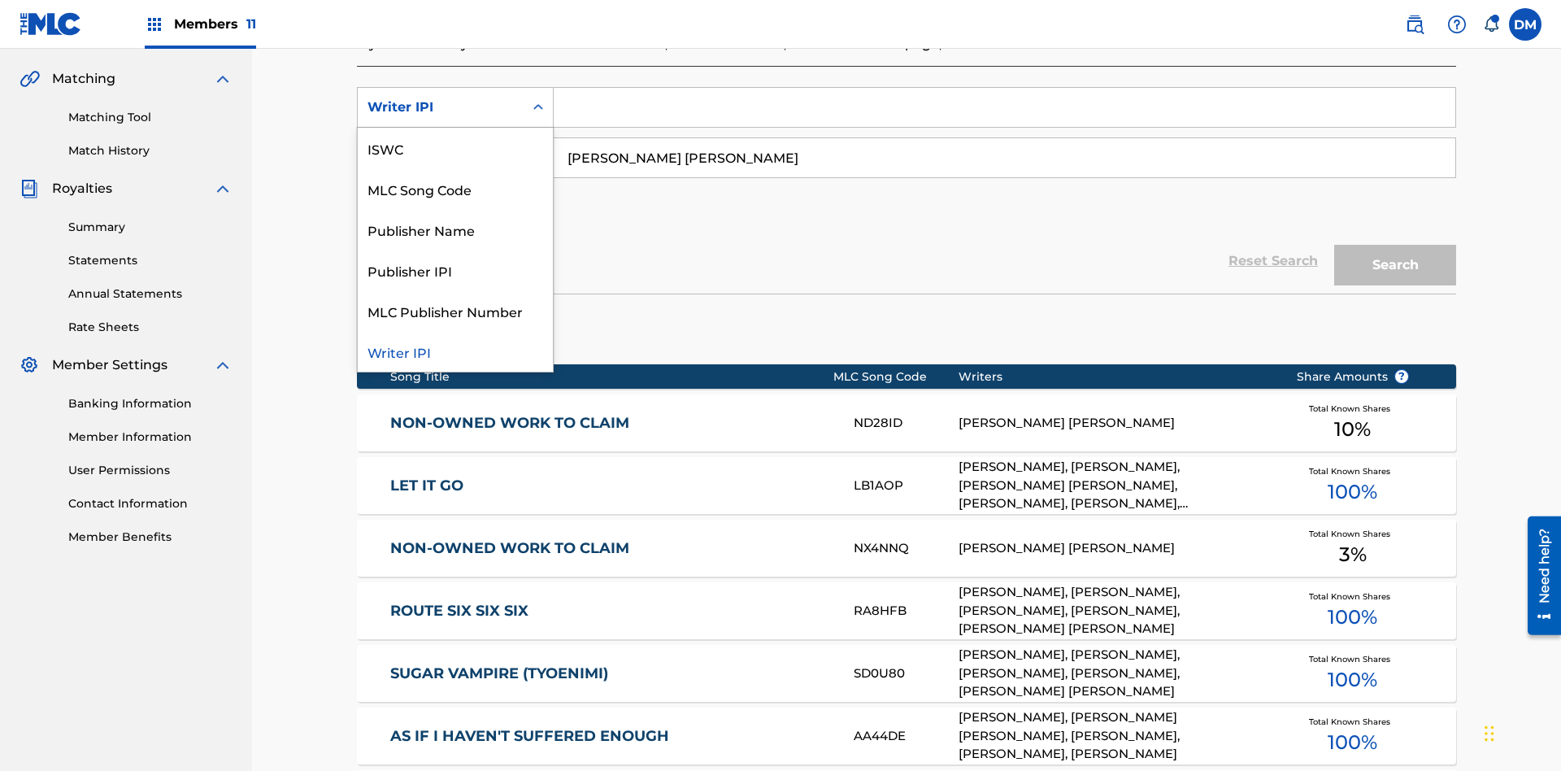
click at [455, 229] on div "Publisher Name" at bounding box center [455, 229] width 195 height 41
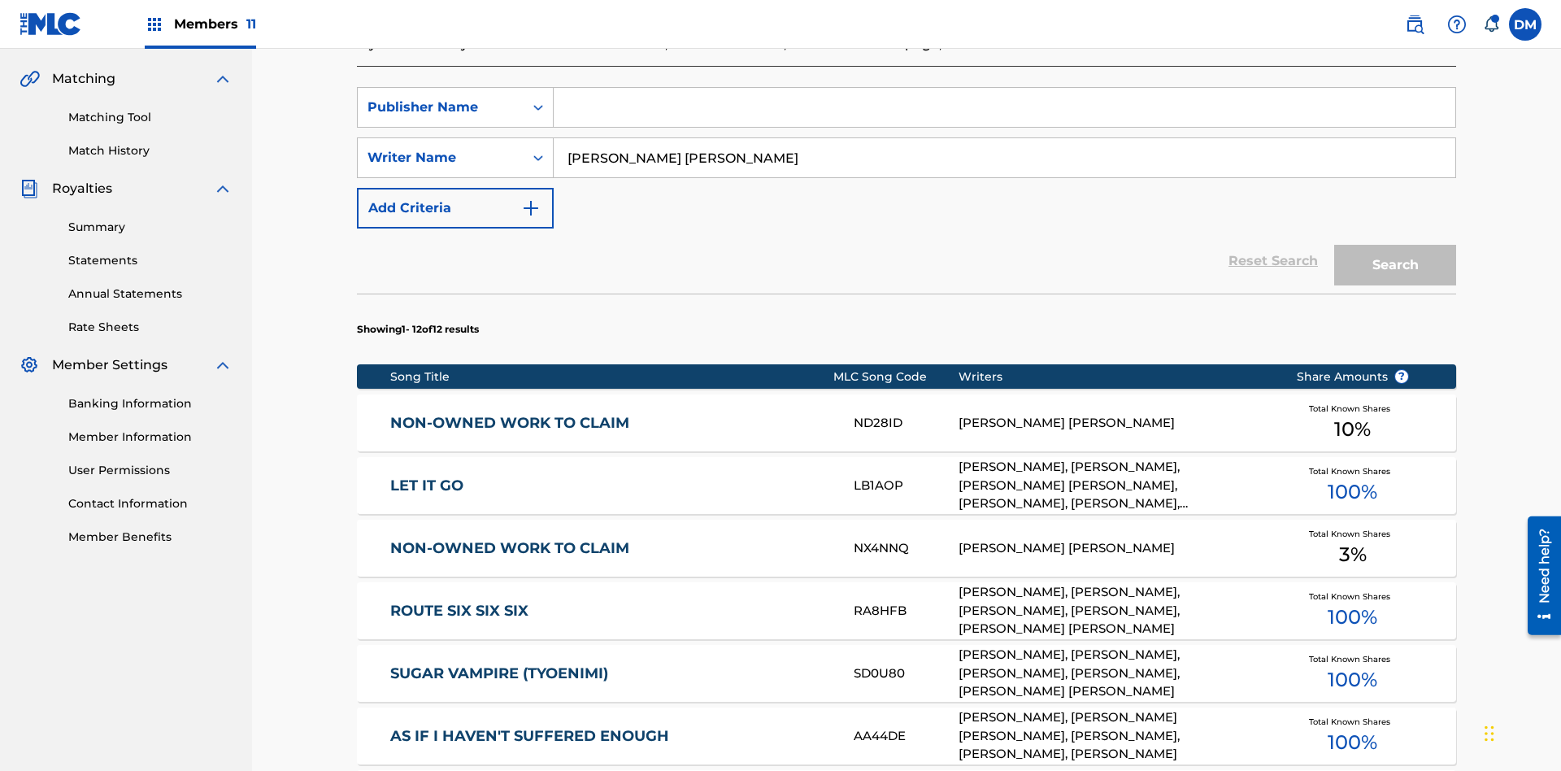
click at [1004, 117] on input "Search Form" at bounding box center [1005, 107] width 902 height 39
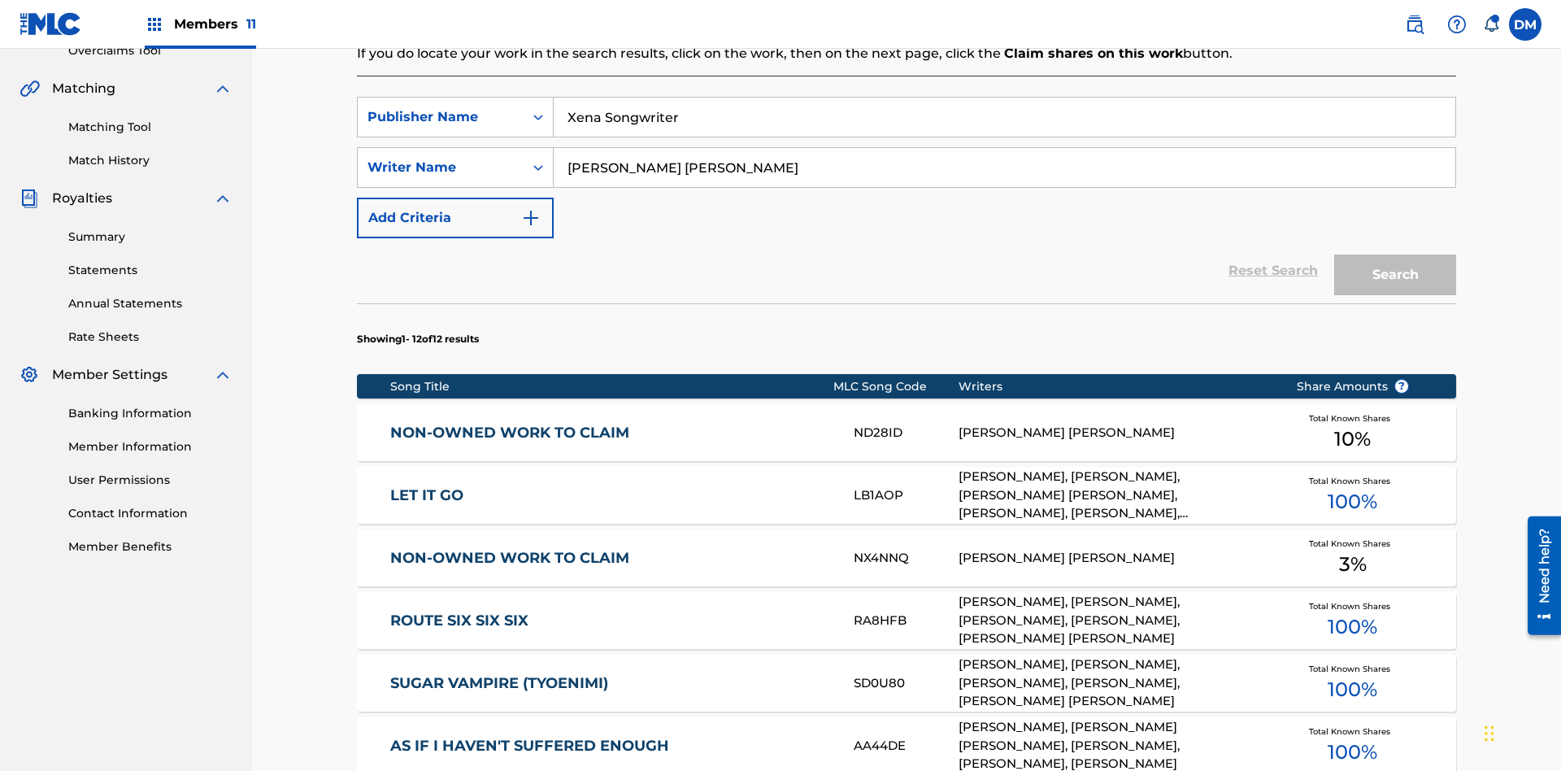
type input "Xena Songwriter"
click at [1396, 255] on button "Search" at bounding box center [1396, 275] width 122 height 41
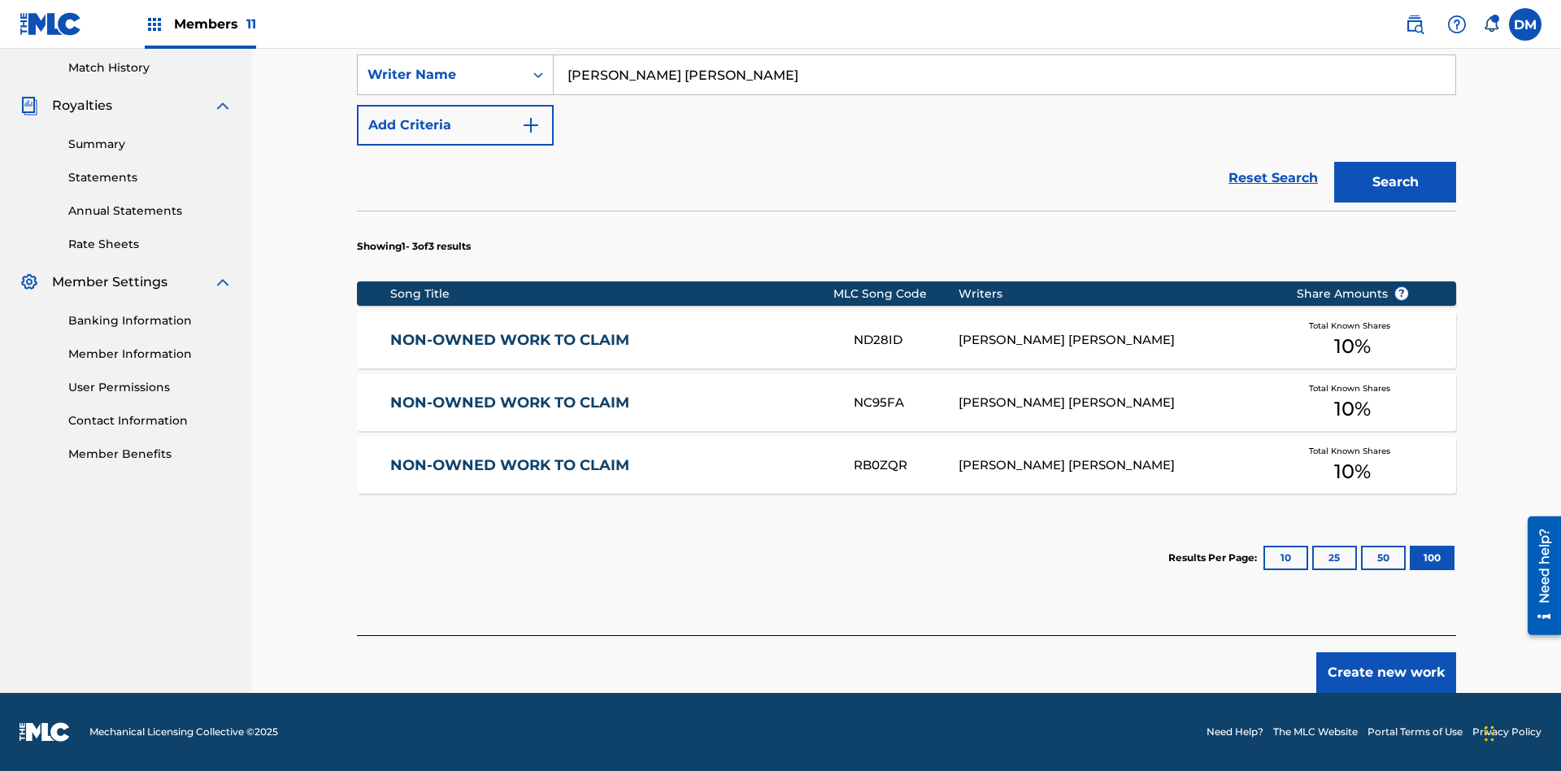
click at [1410, 558] on button "100" at bounding box center [1432, 558] width 45 height 24
click at [1004, 44] on input "Xena Songwriter" at bounding box center [1005, 24] width 902 height 39
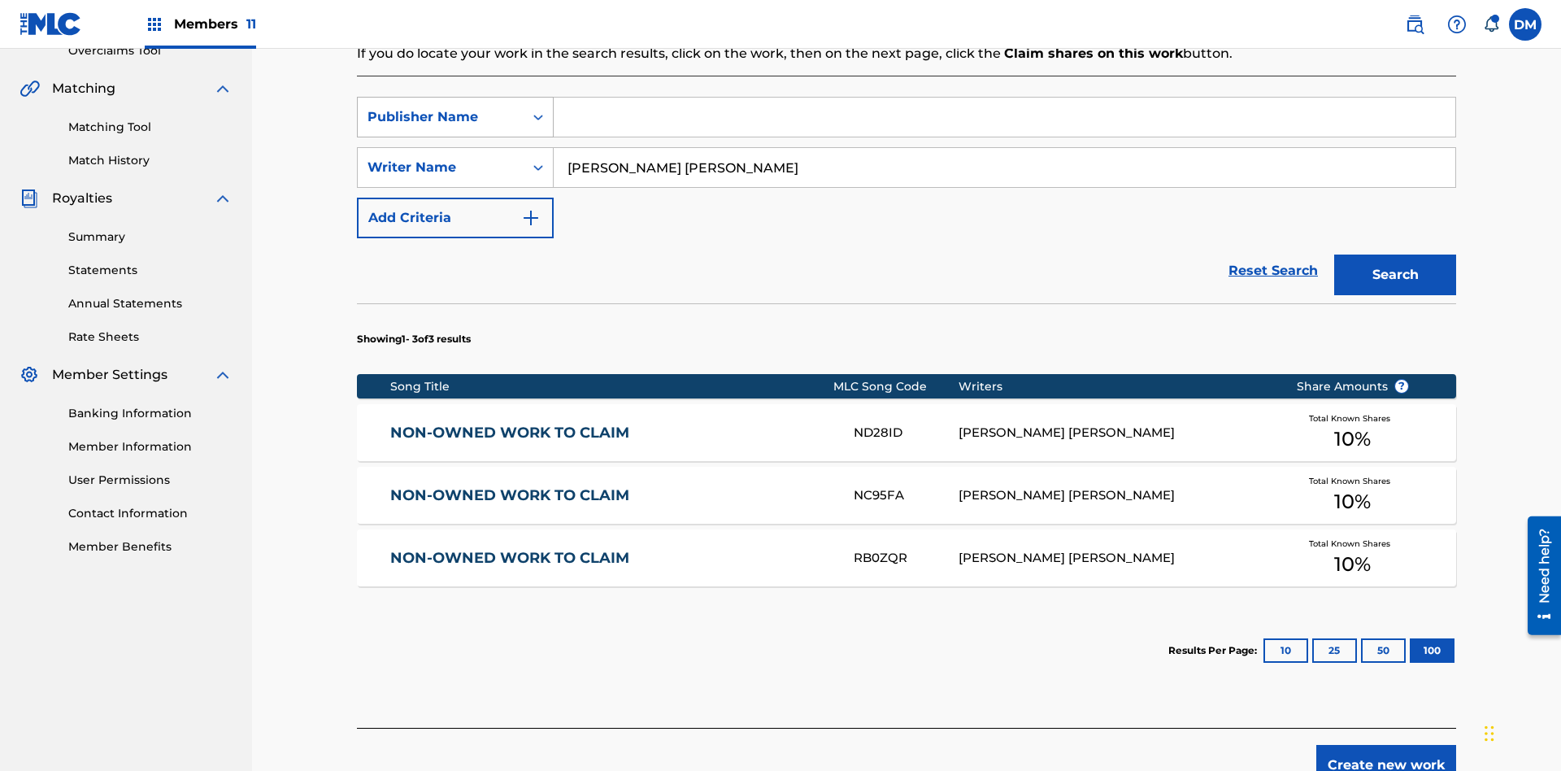
click at [441, 107] on div "Publisher Name" at bounding box center [441, 117] width 146 height 20
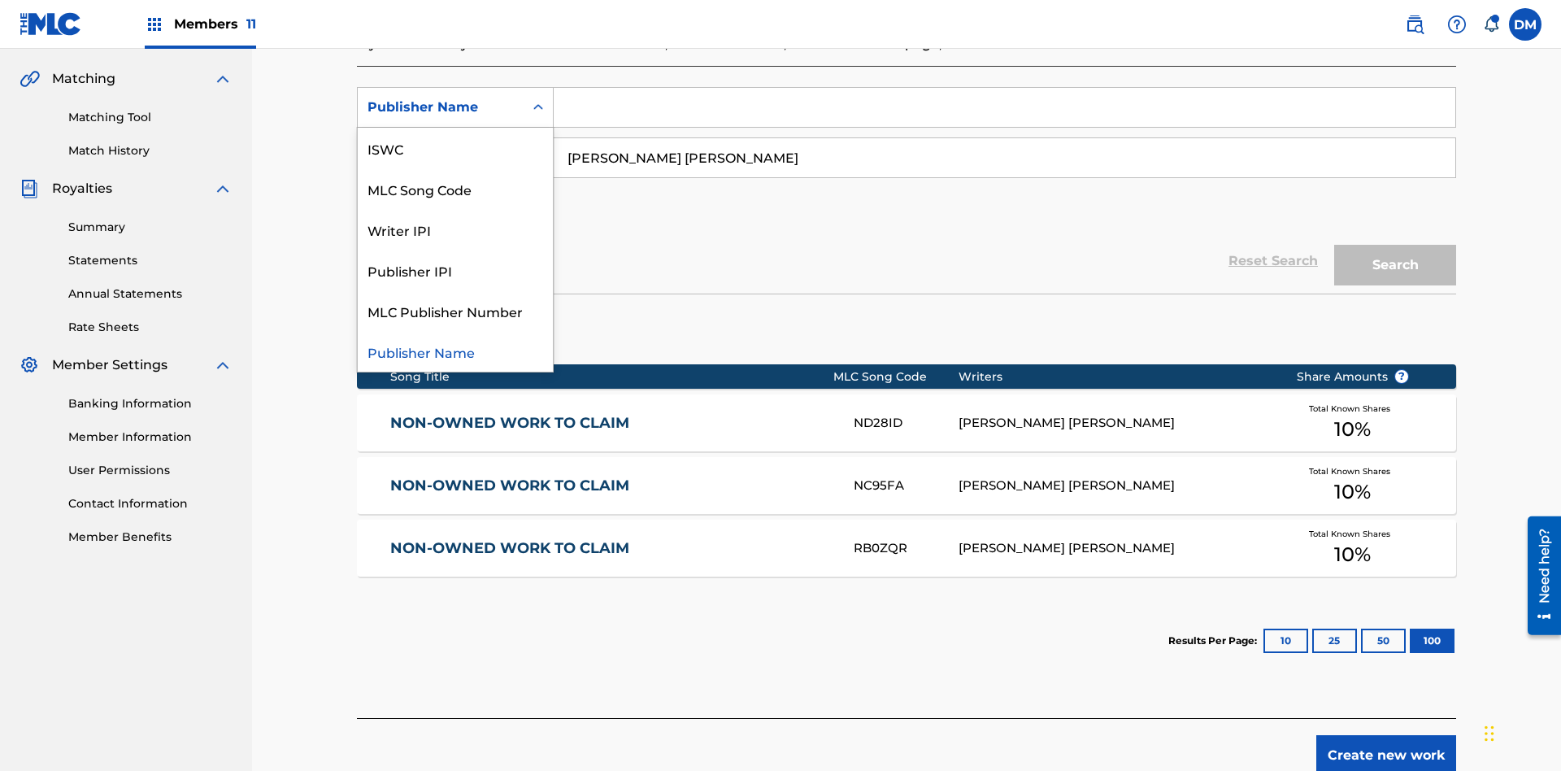
click at [455, 270] on div "Publisher IPI" at bounding box center [455, 270] width 195 height 41
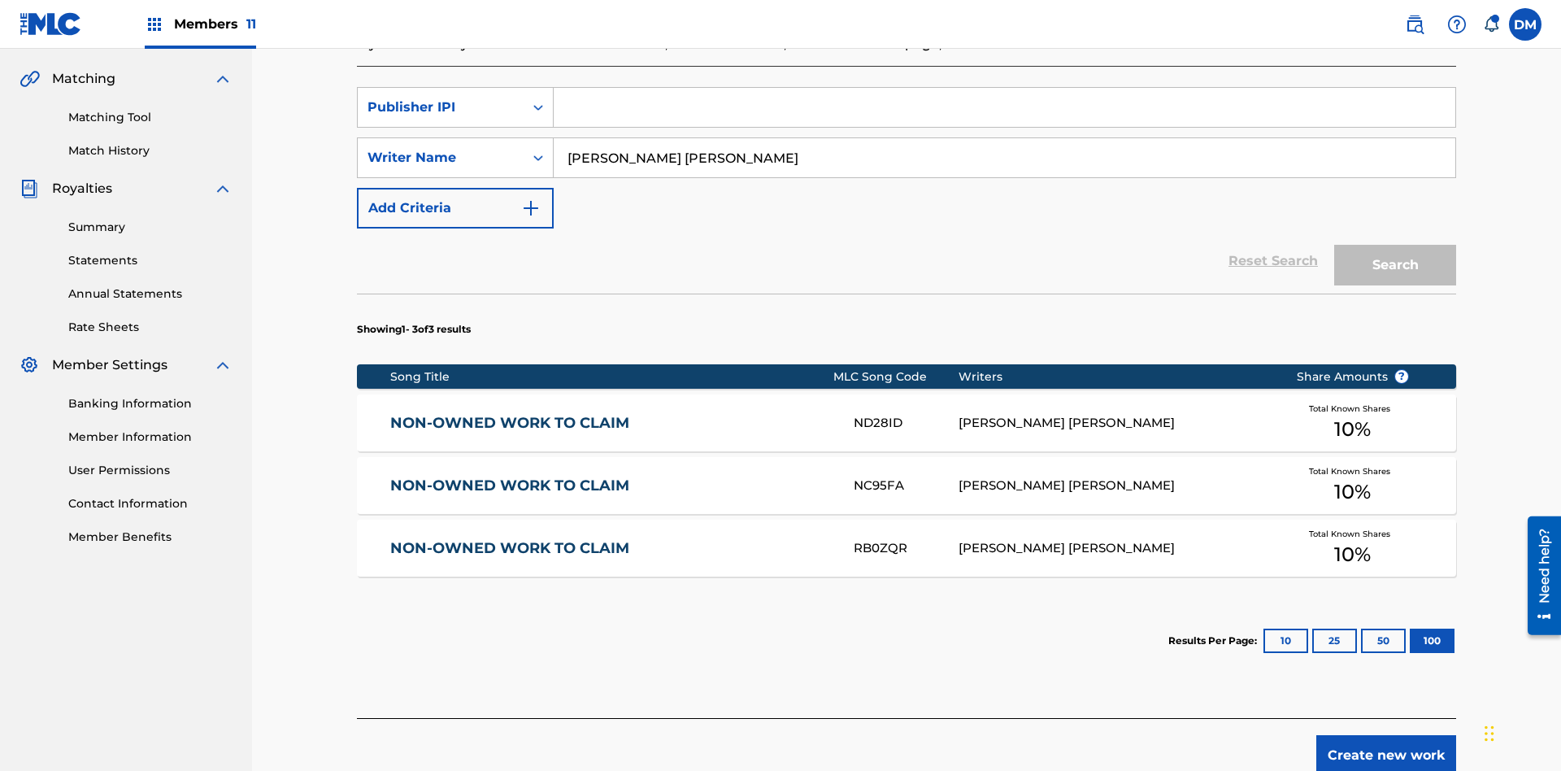
click at [1004, 117] on input "Search Form" at bounding box center [1005, 107] width 902 height 39
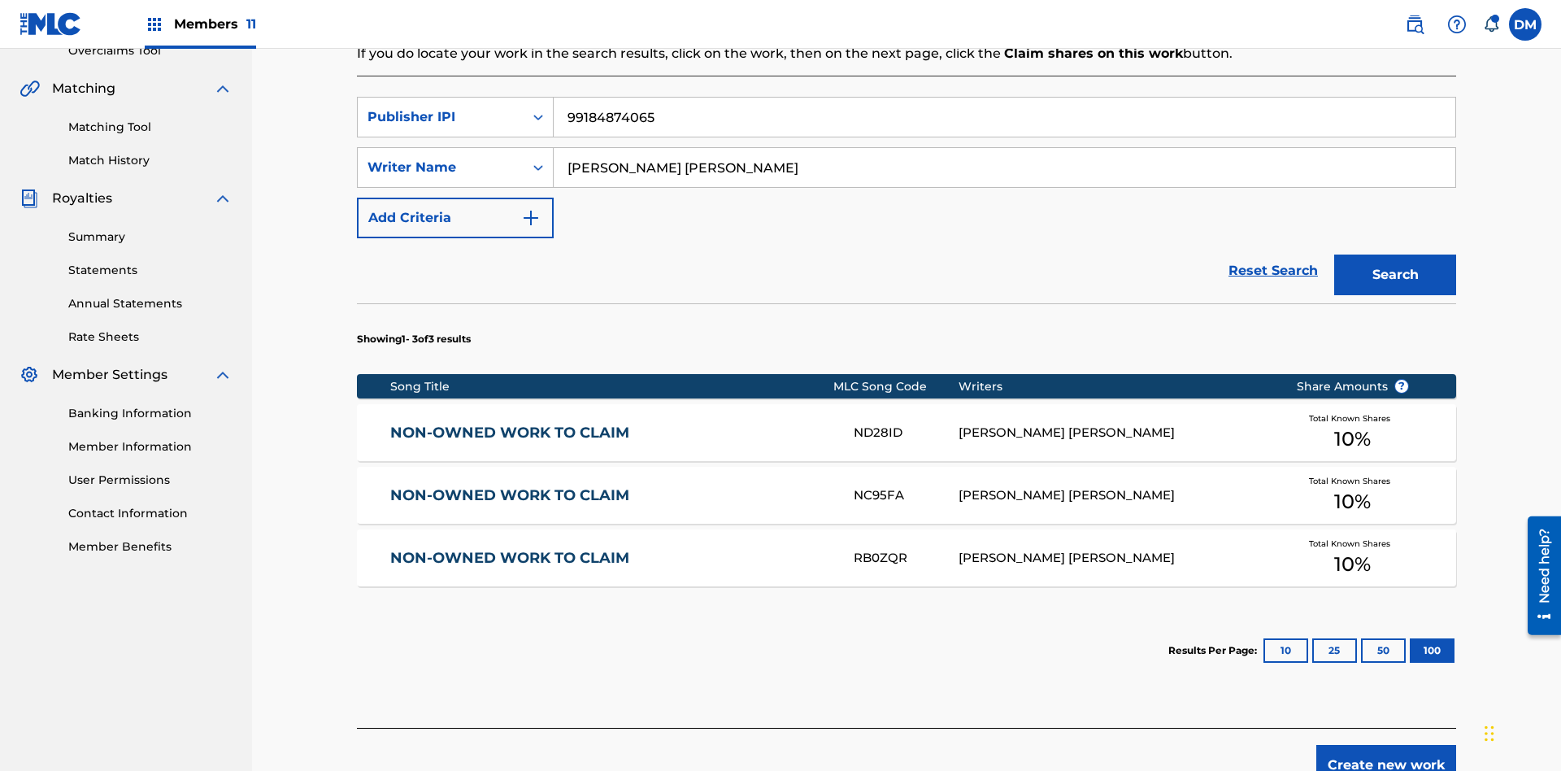
type input "99184874065"
click at [1396, 255] on button "Search" at bounding box center [1396, 275] width 122 height 41
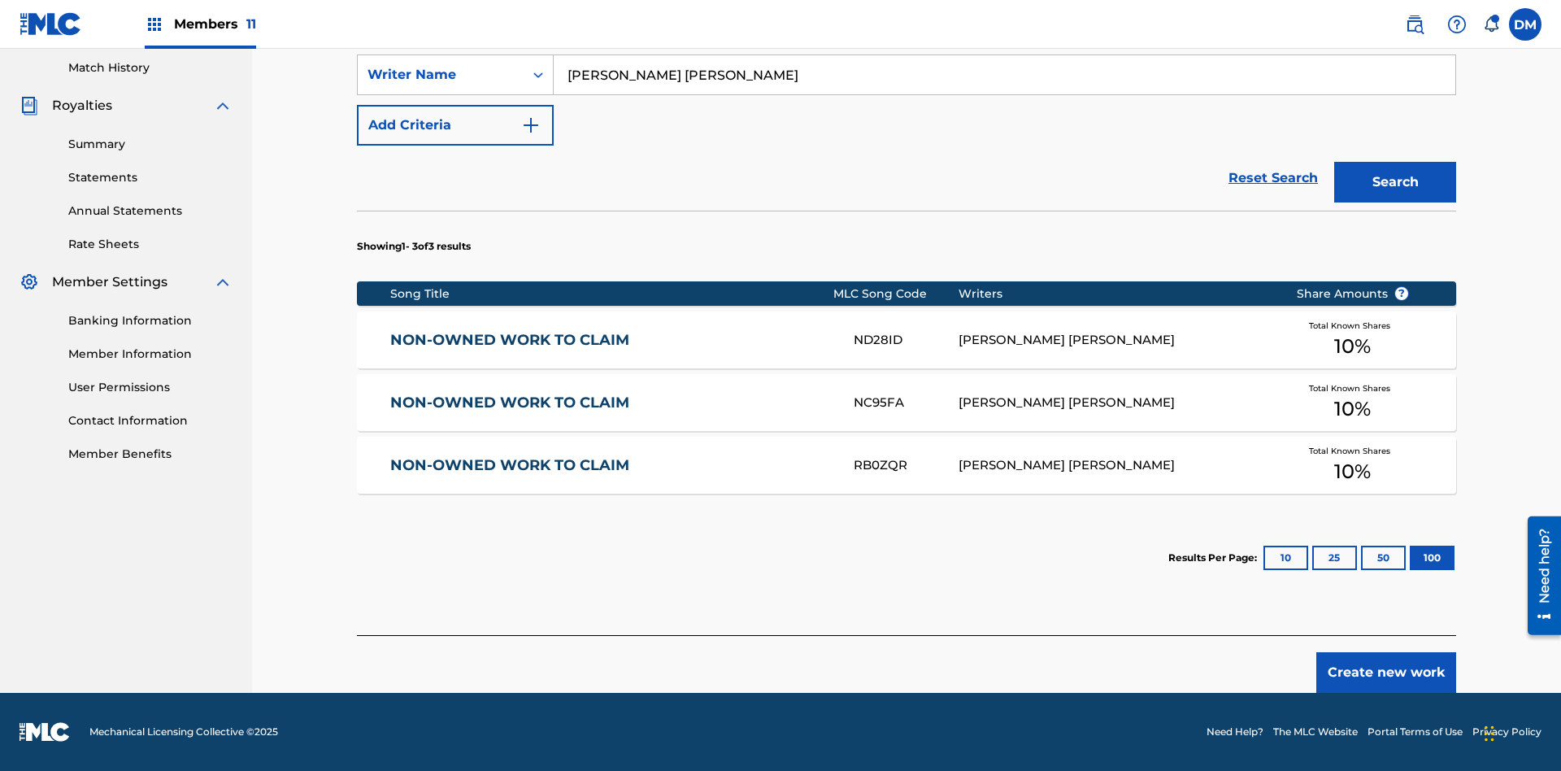
click at [1410, 558] on button "100" at bounding box center [1432, 558] width 45 height 24
click at [1004, 94] on input "[PERSON_NAME] [PERSON_NAME]" at bounding box center [1005, 74] width 902 height 39
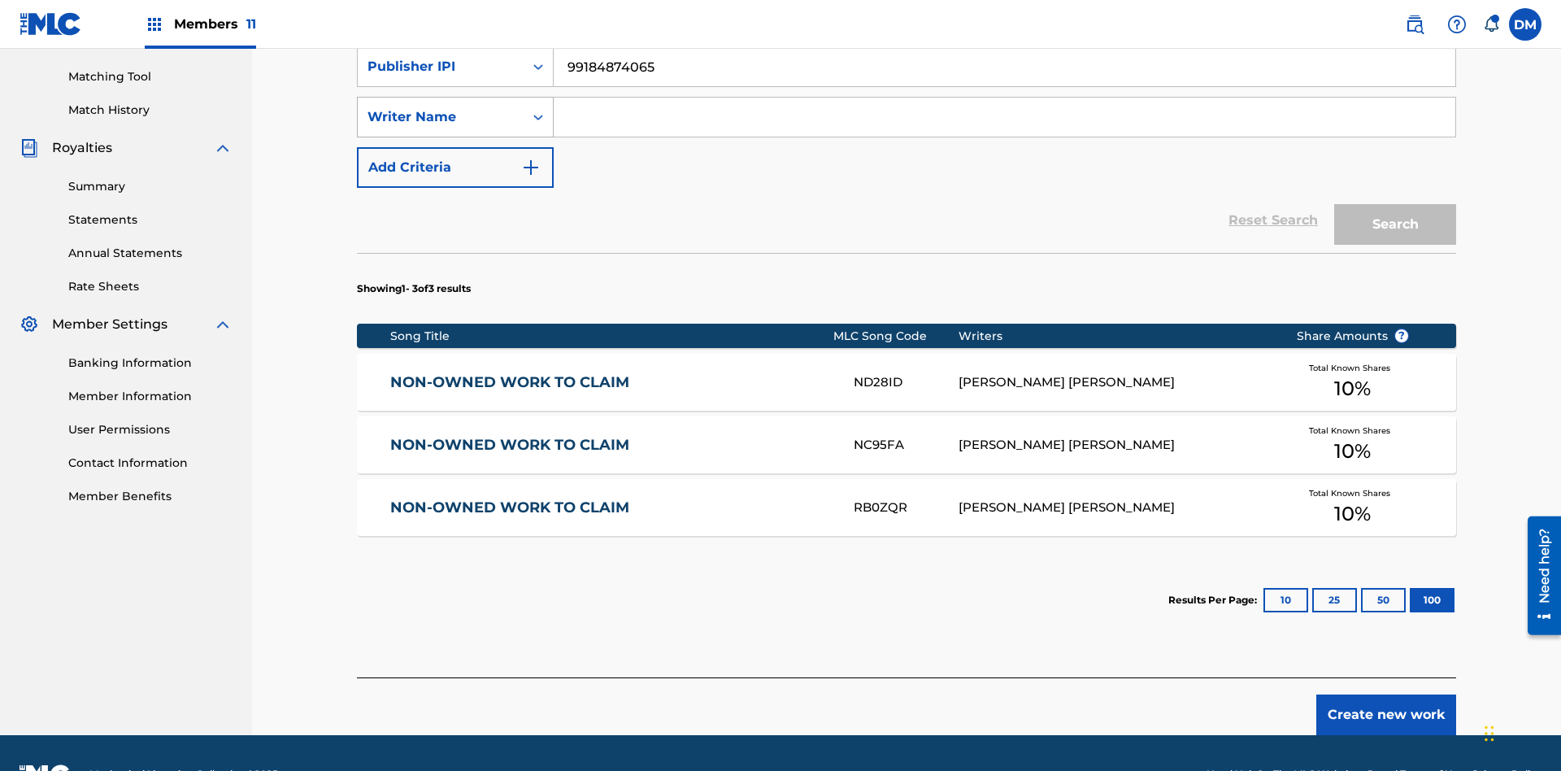
click at [441, 107] on div "Writer Name" at bounding box center [441, 117] width 146 height 20
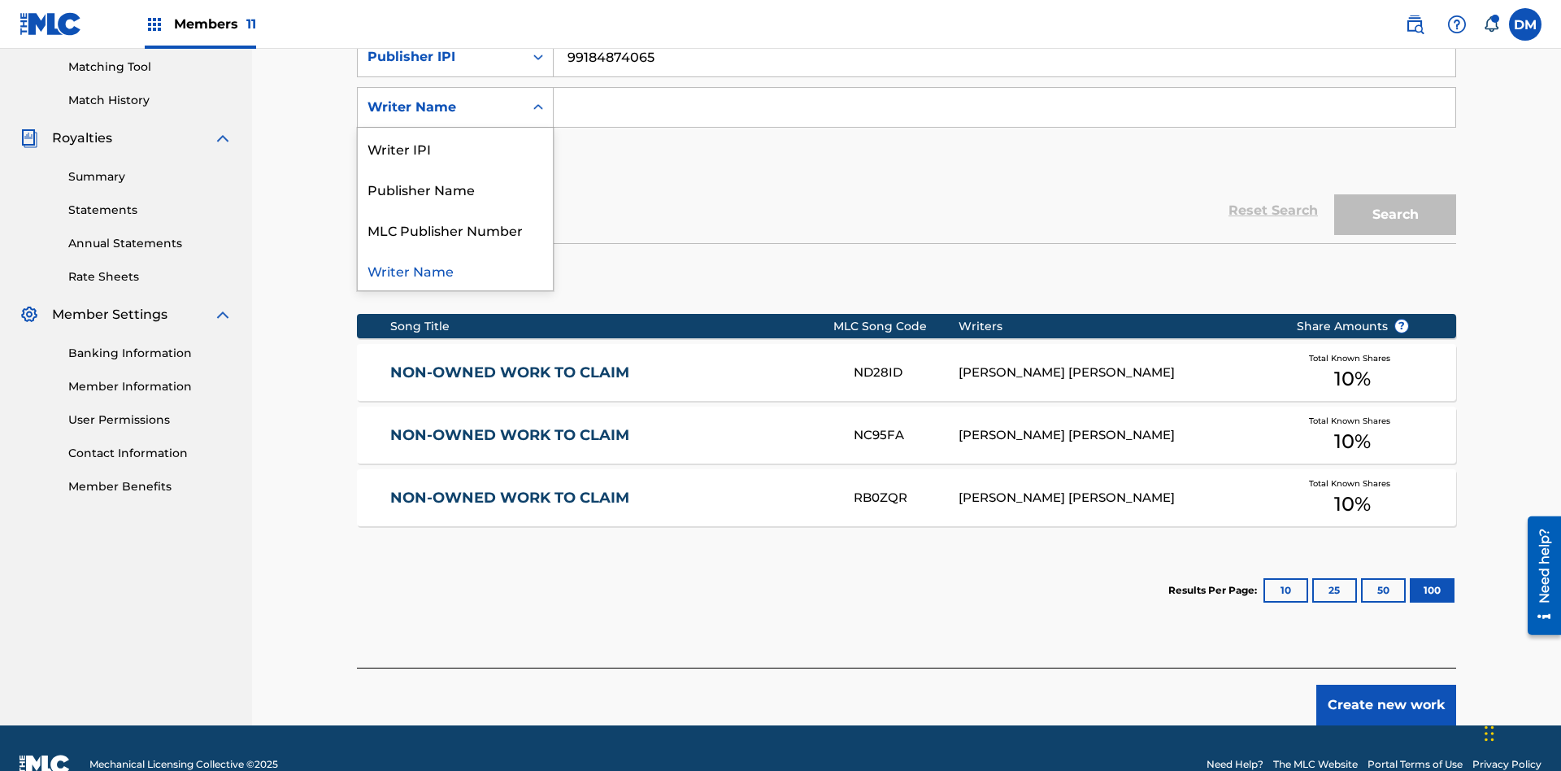
click at [455, 229] on div "MLC Publisher Number" at bounding box center [455, 229] width 195 height 41
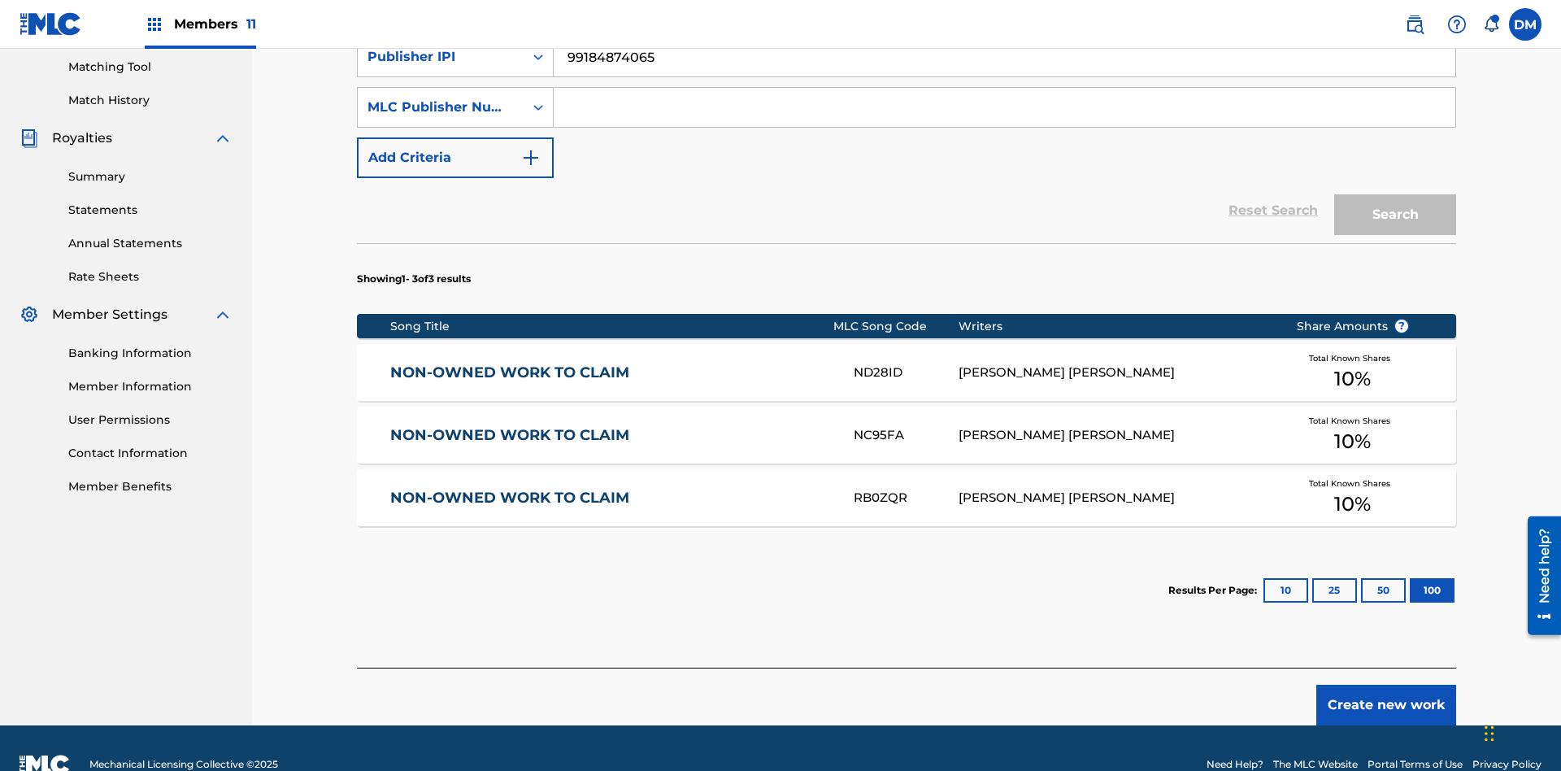
click at [1004, 117] on input "Search Form" at bounding box center [1005, 107] width 902 height 39
type input "P077WM"
click at [1396, 194] on button "Search" at bounding box center [1396, 214] width 122 height 41
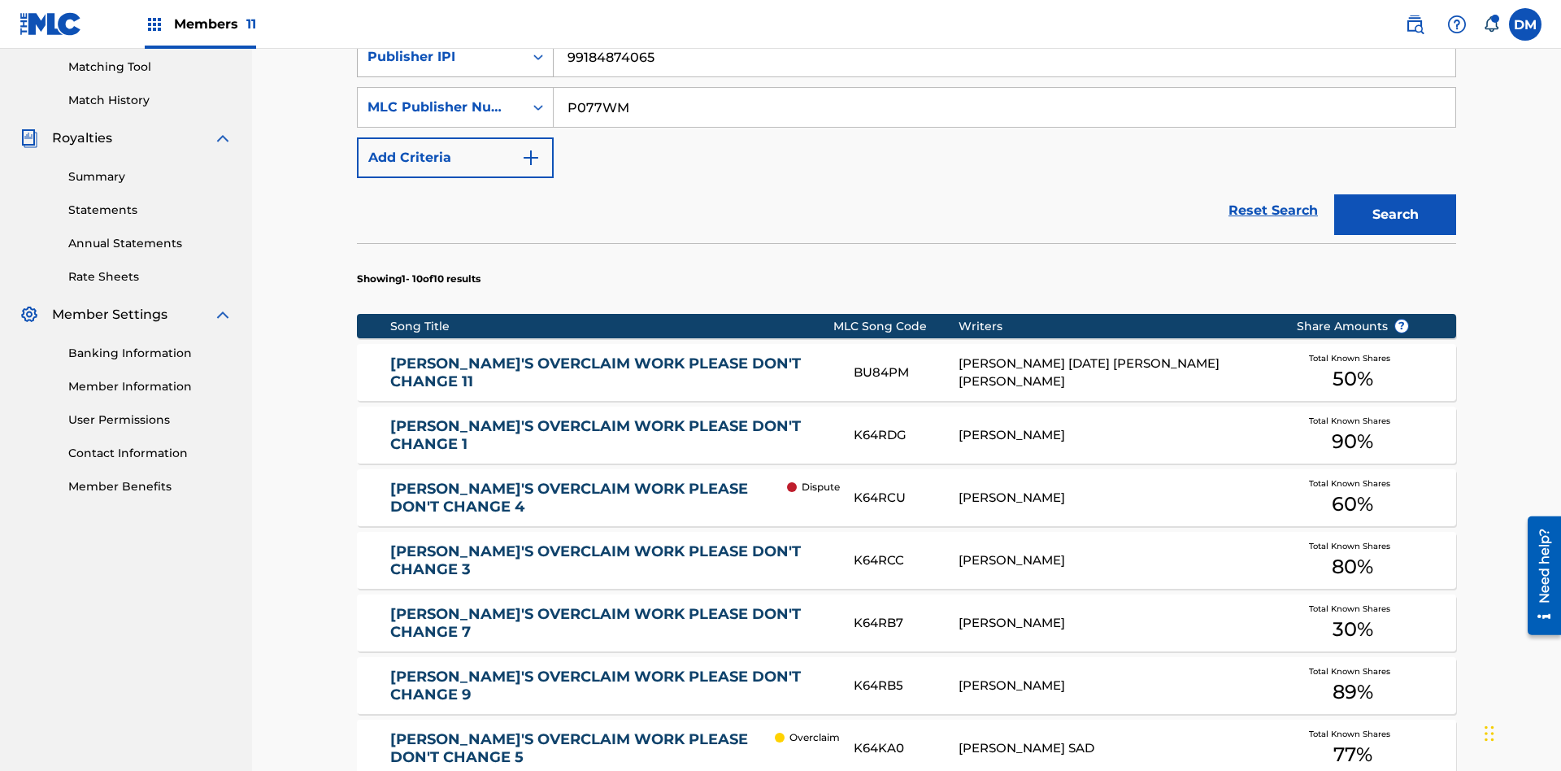
click at [1004, 76] on input "99184874065" at bounding box center [1005, 56] width 902 height 39
click at [1004, 117] on input "P077WM" at bounding box center [1005, 107] width 902 height 39
click at [441, 67] on div "Publisher IPI" at bounding box center [441, 57] width 146 height 20
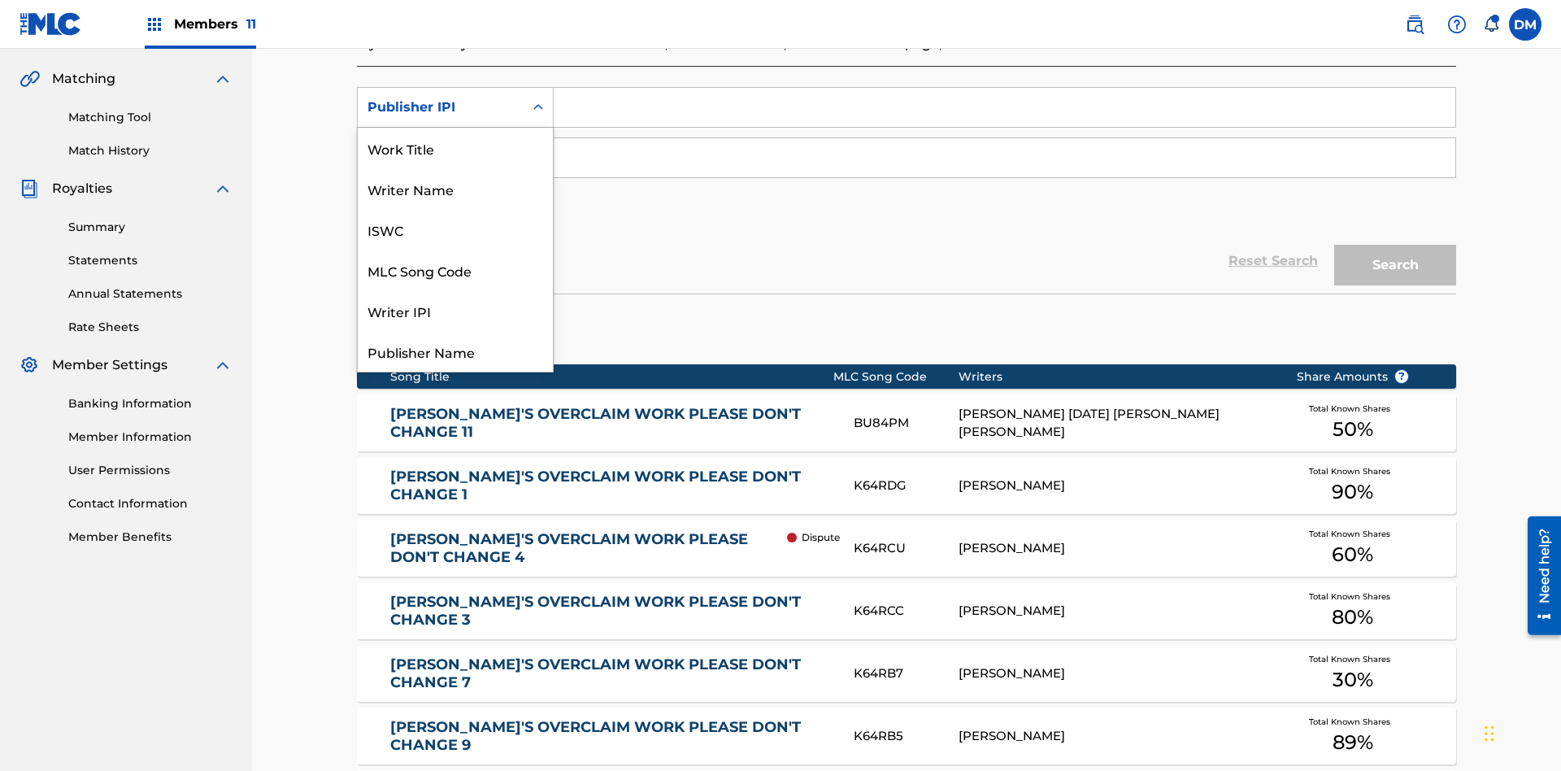
click at [455, 168] on div "Work Title" at bounding box center [455, 148] width 195 height 41
click at [441, 148] on div "MLC Publisher Number" at bounding box center [441, 158] width 146 height 20
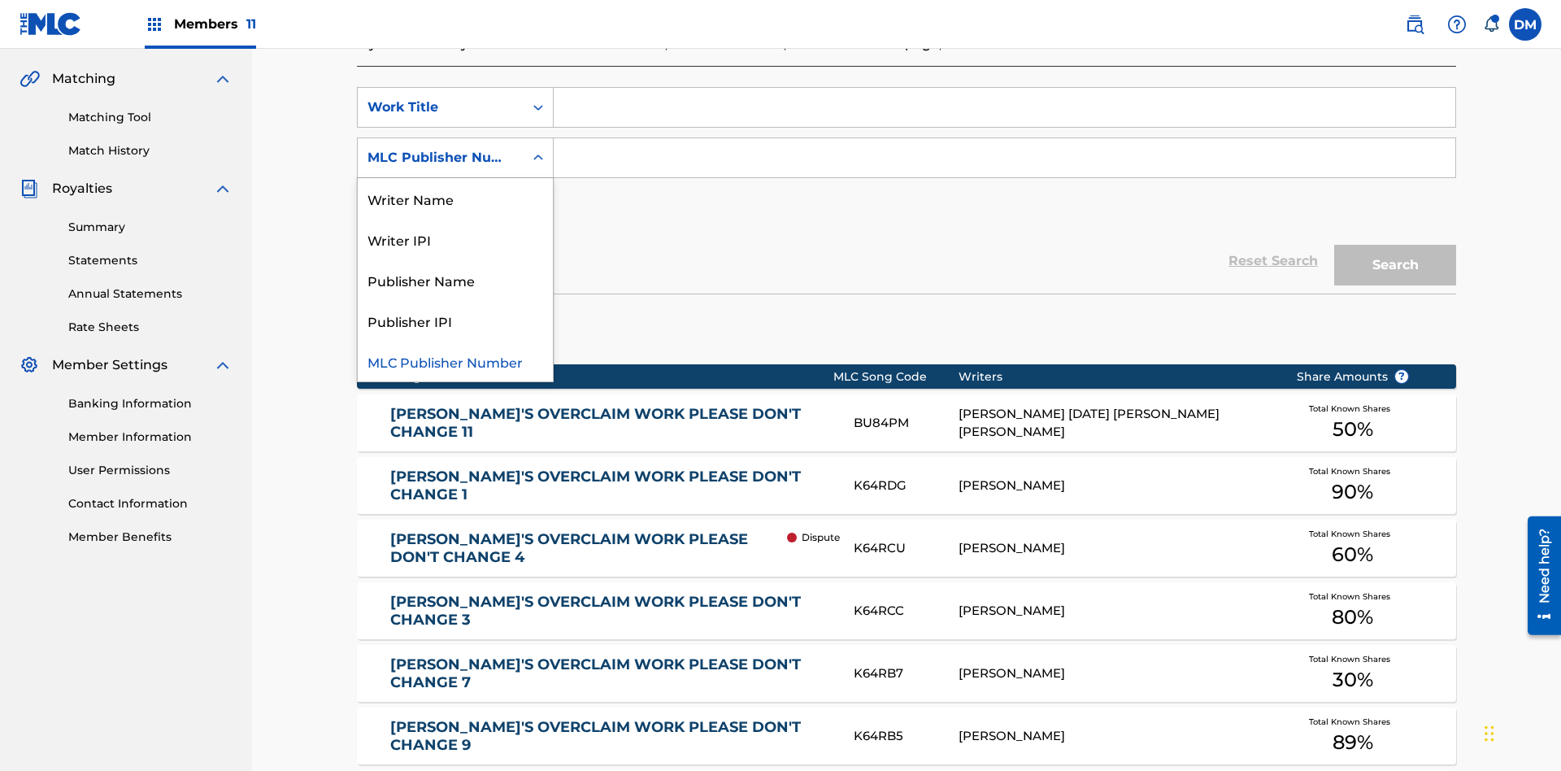
click at [455, 259] on div "Publisher Name" at bounding box center [455, 279] width 195 height 41
click at [455, 188] on button "Add Criteria" at bounding box center [455, 208] width 197 height 41
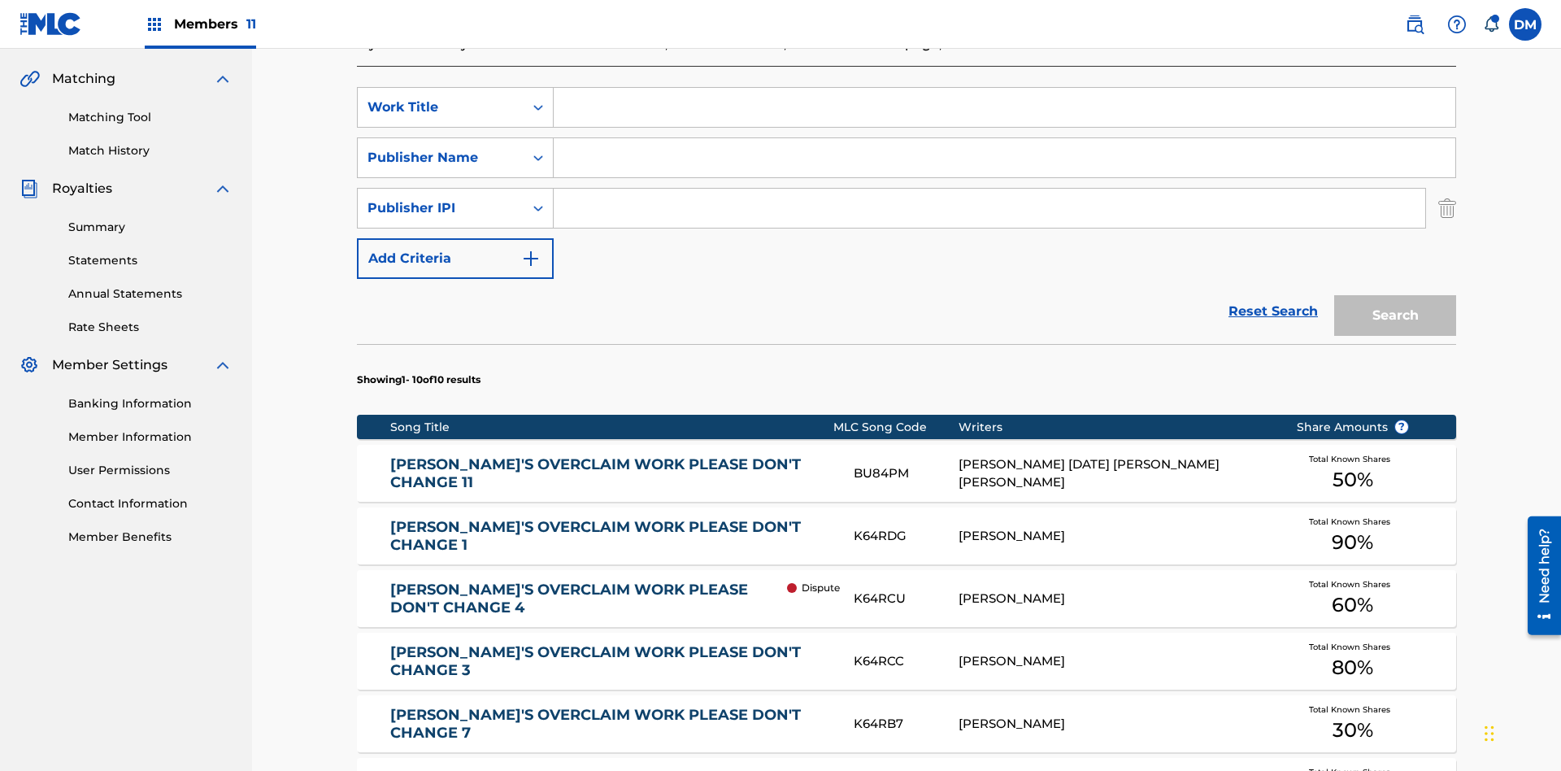
click at [455, 238] on button "Add Criteria" at bounding box center [455, 258] width 197 height 41
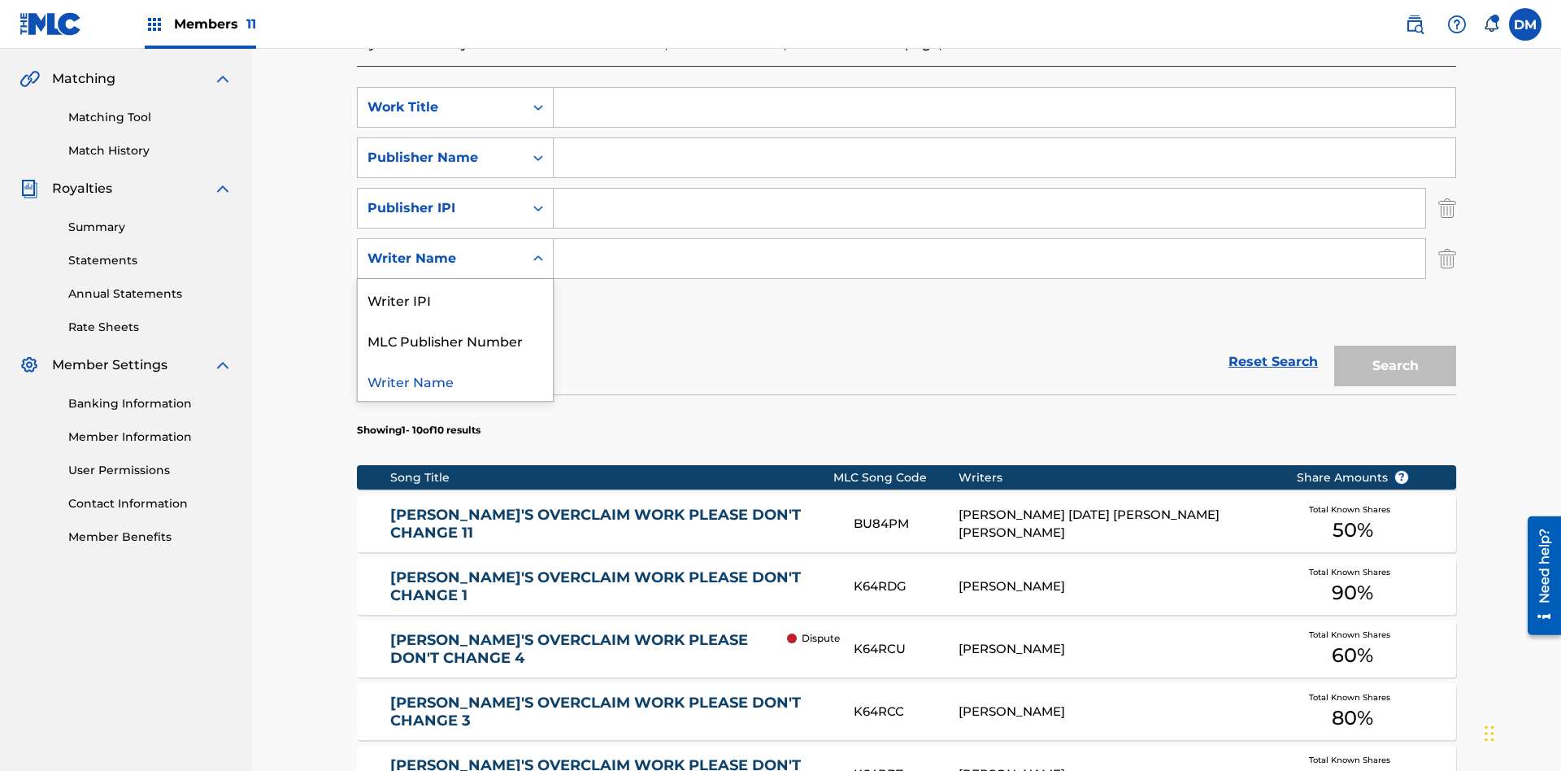
click at [455, 360] on div "Writer Name" at bounding box center [455, 380] width 195 height 41
click at [455, 289] on button "Add Criteria" at bounding box center [455, 309] width 197 height 41
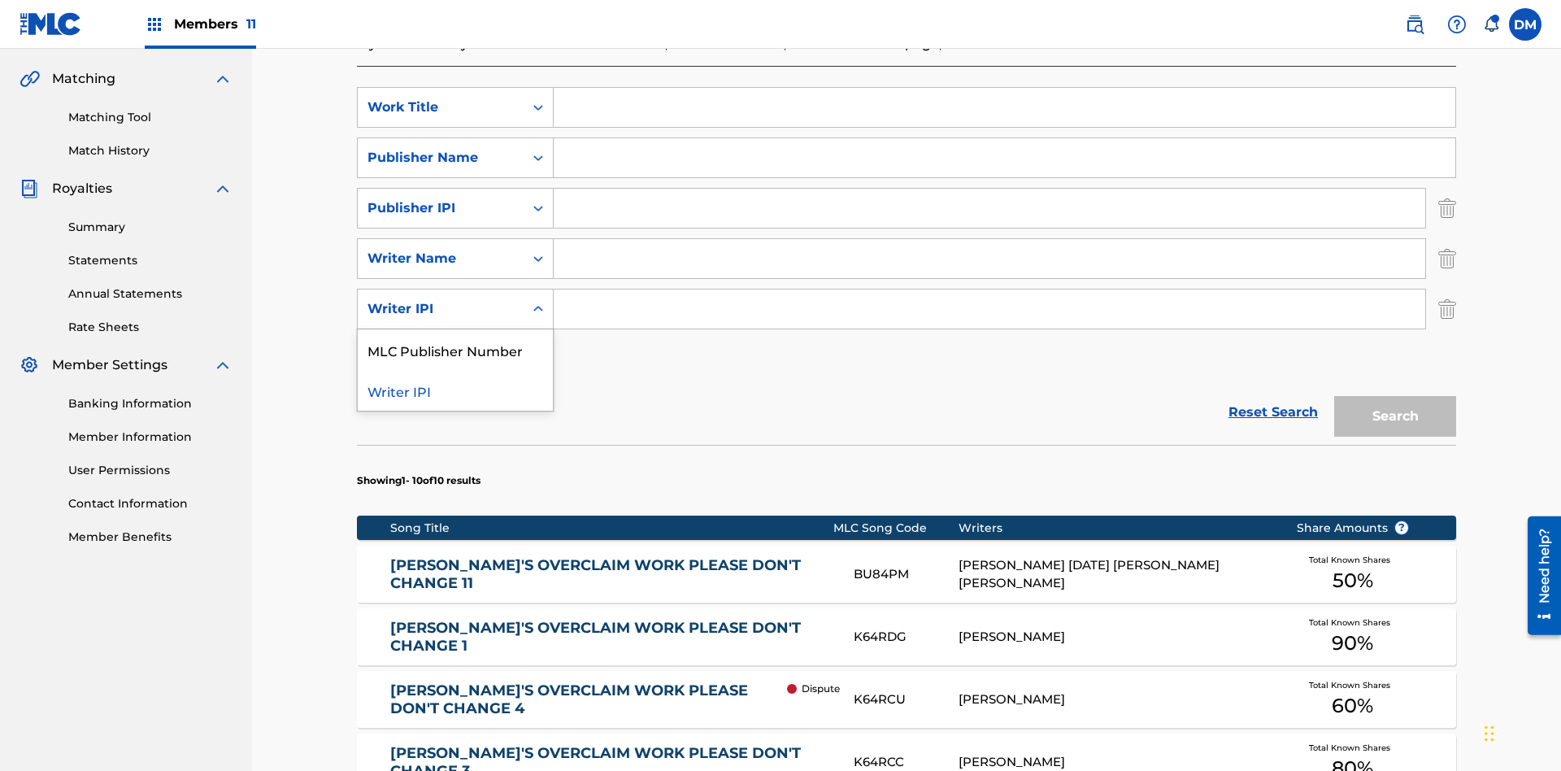
click at [455, 329] on div "MLC Publisher Number" at bounding box center [455, 349] width 195 height 41
click at [1004, 117] on input "Search Form" at bounding box center [1005, 107] width 902 height 39
type input "NON-OWNED WORK TO CLAIM"
click at [1004, 138] on input "Search Form" at bounding box center [1005, 157] width 902 height 39
type input "Xena Songwriter"
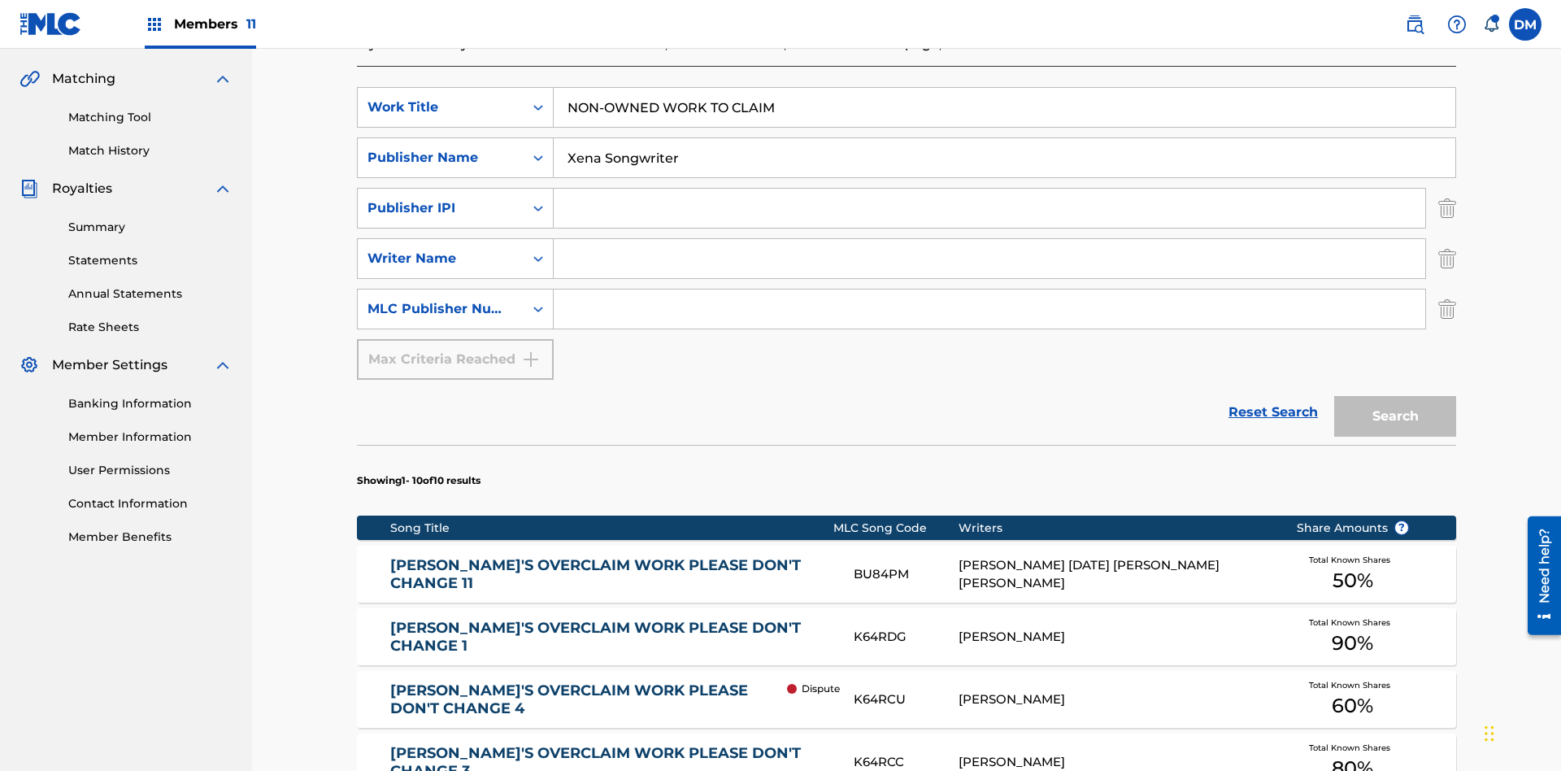
click at [990, 189] on input "Search Form" at bounding box center [990, 208] width 872 height 39
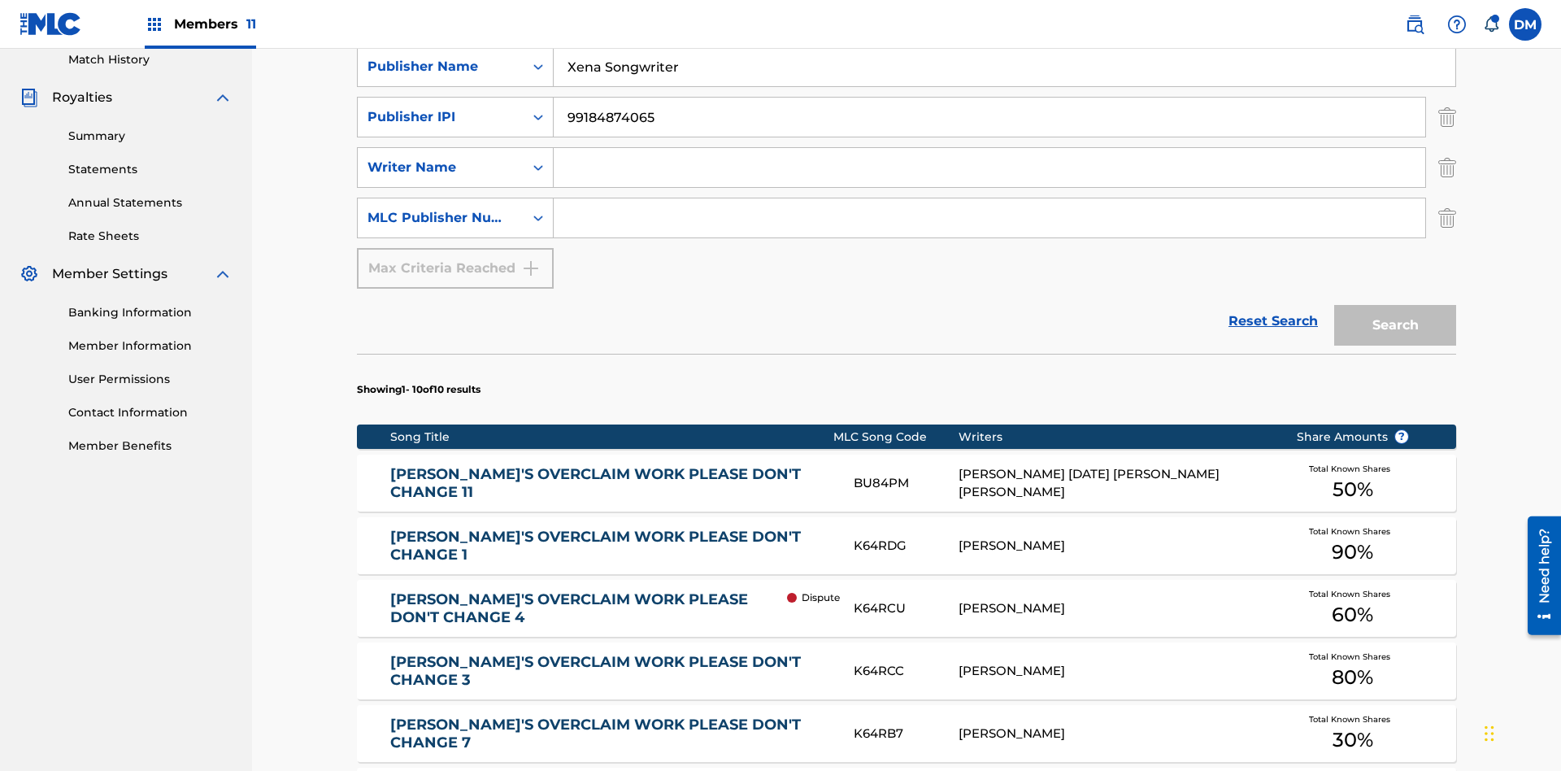
click at [990, 148] on input "Search Form" at bounding box center [990, 167] width 872 height 39
click at [990, 198] on input "Search Form" at bounding box center [990, 217] width 872 height 39
type input "P077WM"
click at [1396, 305] on button "Search" at bounding box center [1396, 325] width 122 height 41
click at [1448, 118] on img "Search Form" at bounding box center [1448, 117] width 18 height 41
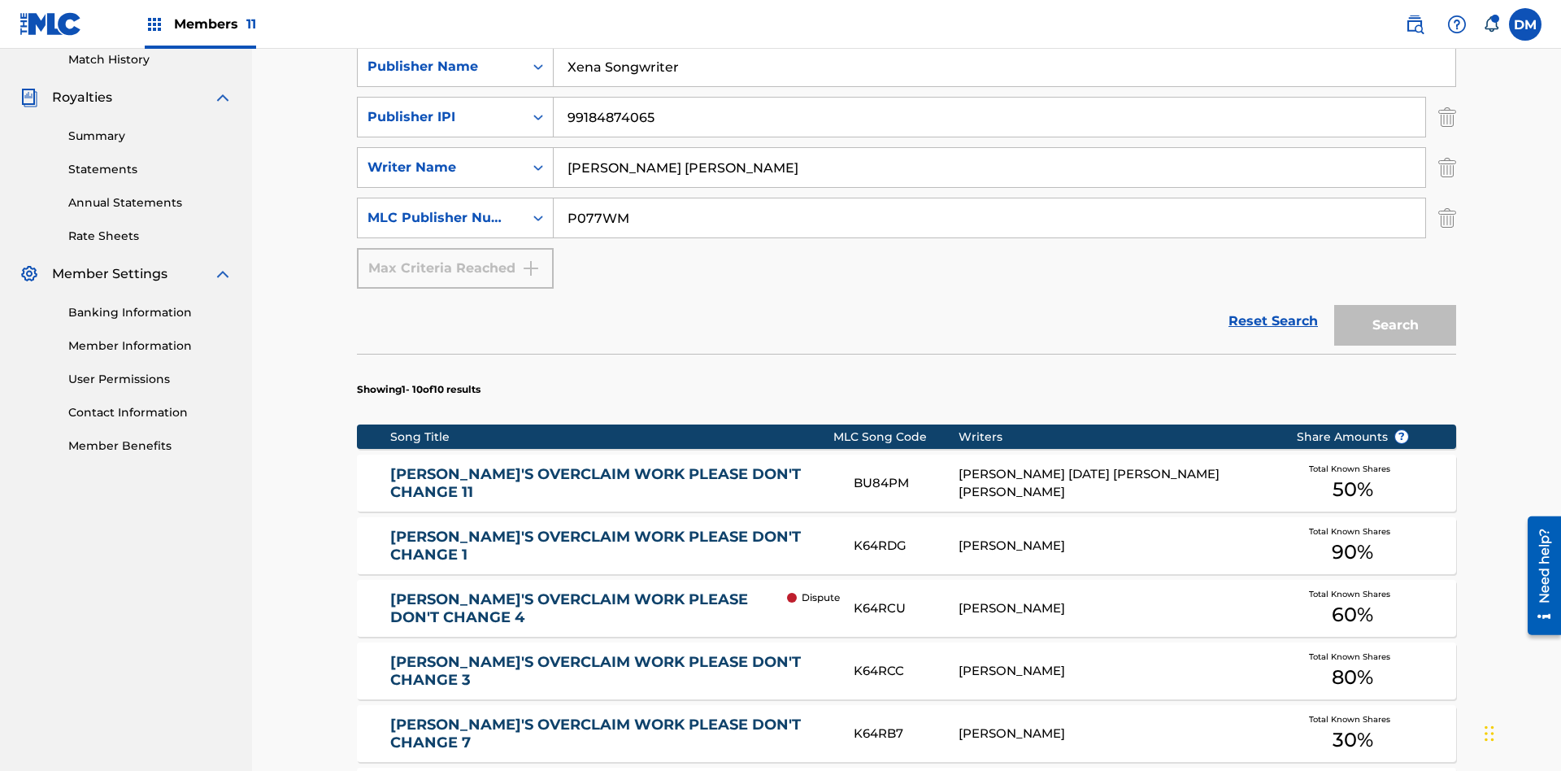
click at [1448, 147] on img "Search Form" at bounding box center [1448, 167] width 18 height 41
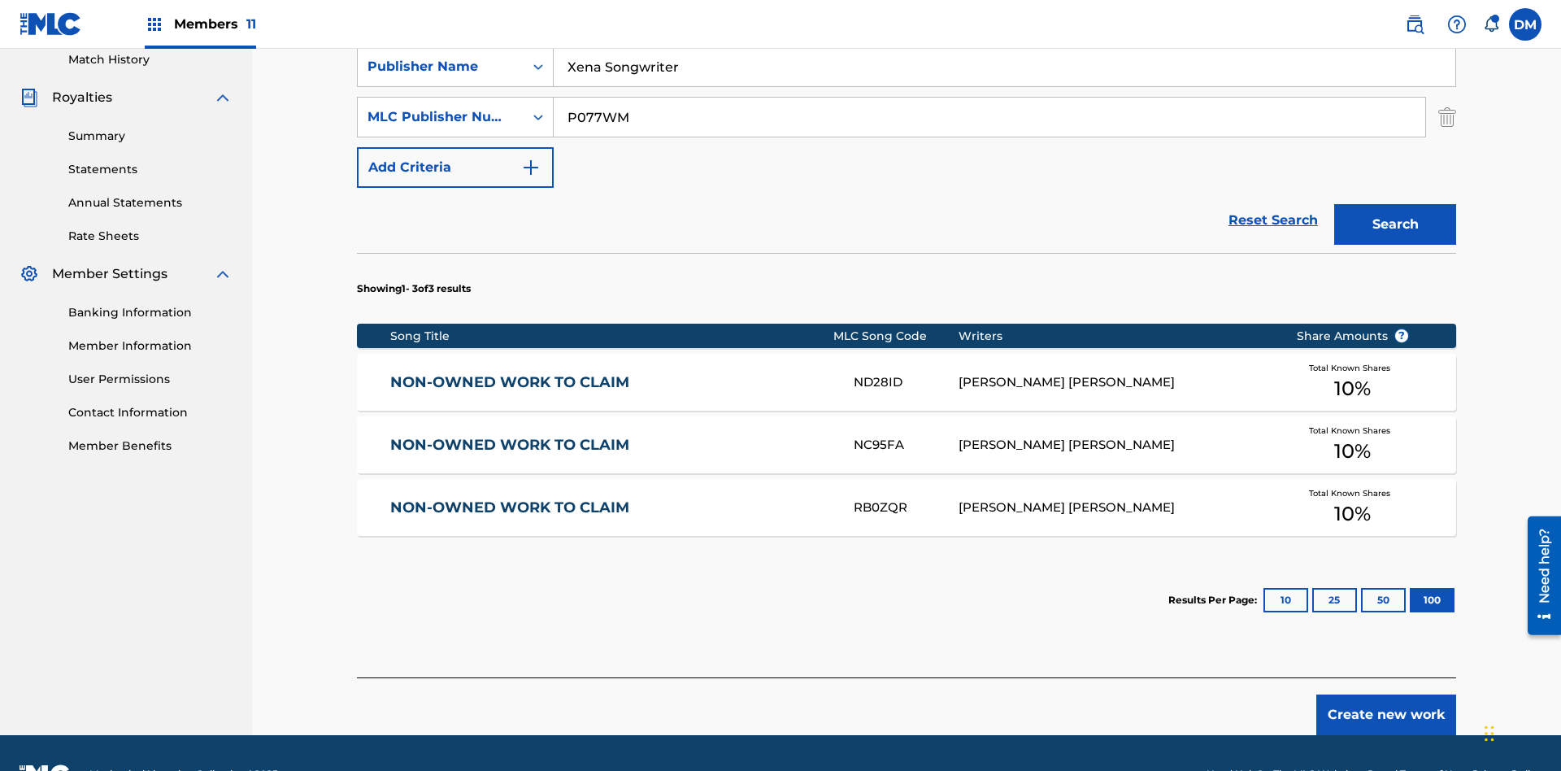
click at [1004, 36] on input "NON-OWNED WORK TO CLAIM" at bounding box center [1005, 16] width 902 height 39
click at [1004, 86] on input "Xena Songwriter" at bounding box center [1005, 66] width 902 height 39
click at [990, 117] on input "P077WM" at bounding box center [990, 117] width 872 height 39
click at [441, 26] on div "Work Title" at bounding box center [441, 17] width 146 height 20
click at [441, 76] on div "Publisher Name" at bounding box center [441, 67] width 146 height 20
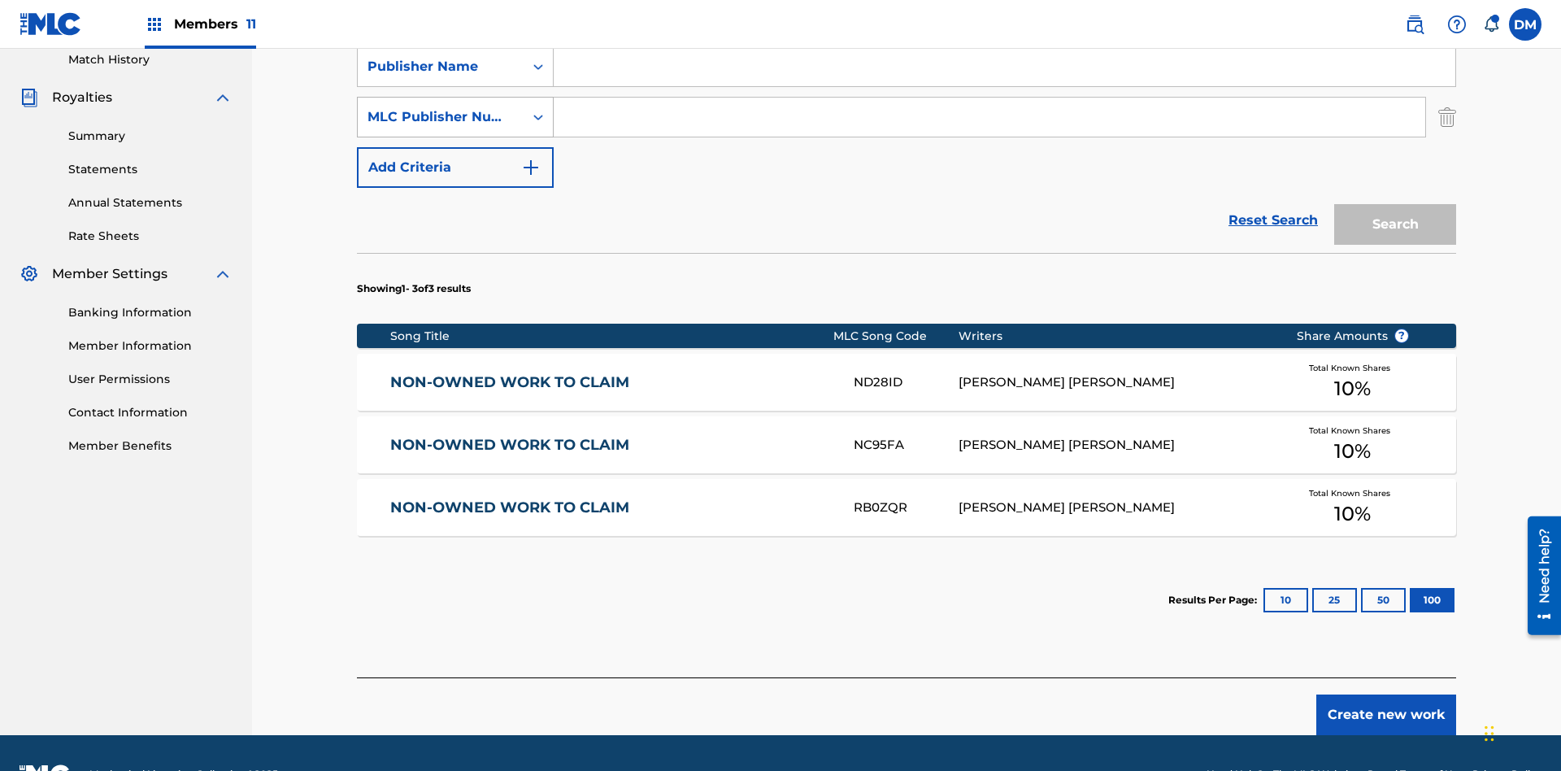
click at [441, 107] on div "MLC Publisher Number" at bounding box center [441, 117] width 146 height 20
click at [1004, 36] on input "Search Form" at bounding box center [1005, 16] width 902 height 39
type input "T9645292484"
click at [1004, 86] on input "Search Form" at bounding box center [1005, 66] width 902 height 39
type input "00369275519"
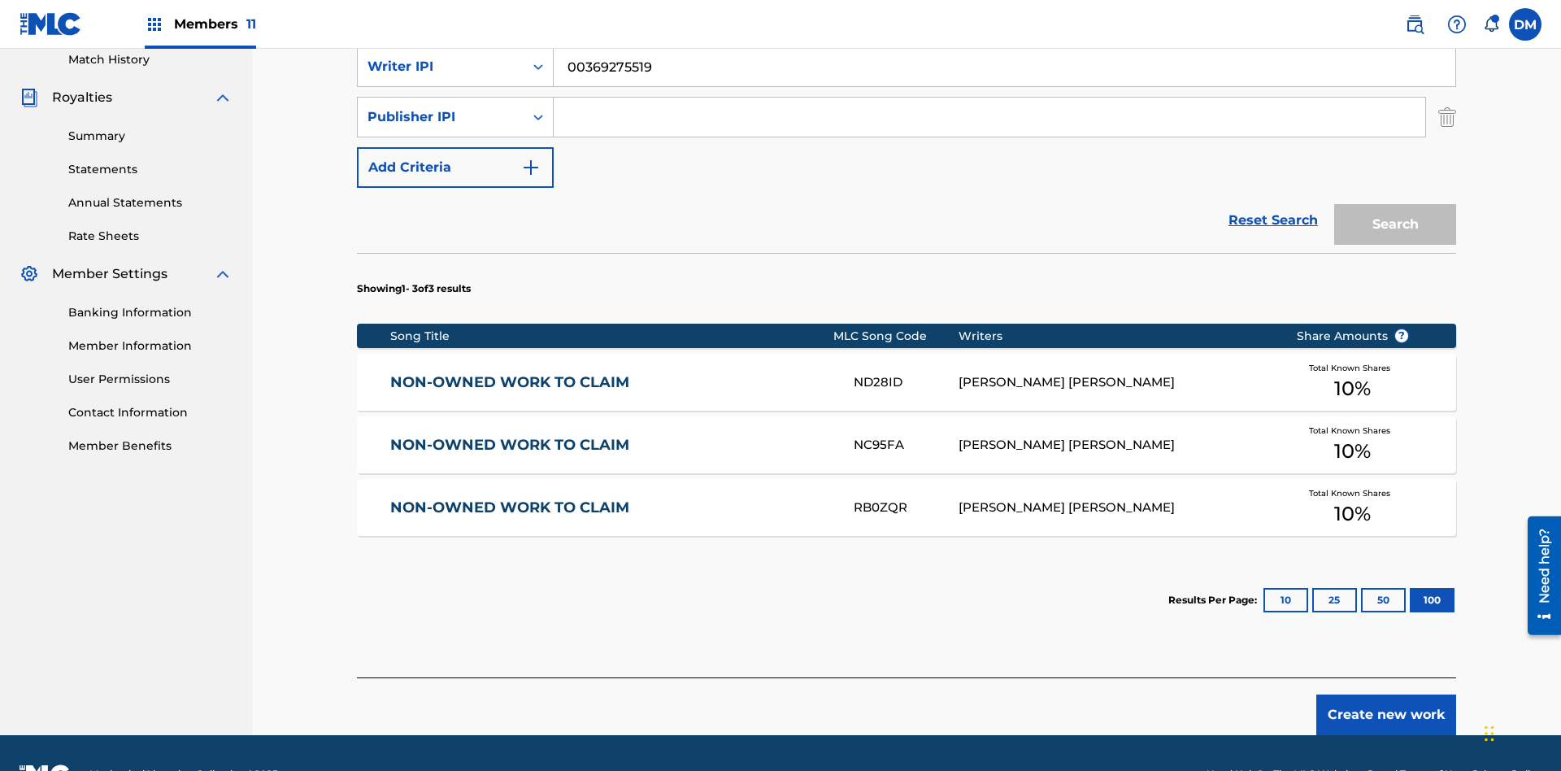
click at [990, 117] on input "Search Form" at bounding box center [990, 117] width 872 height 39
